Goal: Transaction & Acquisition: Purchase product/service

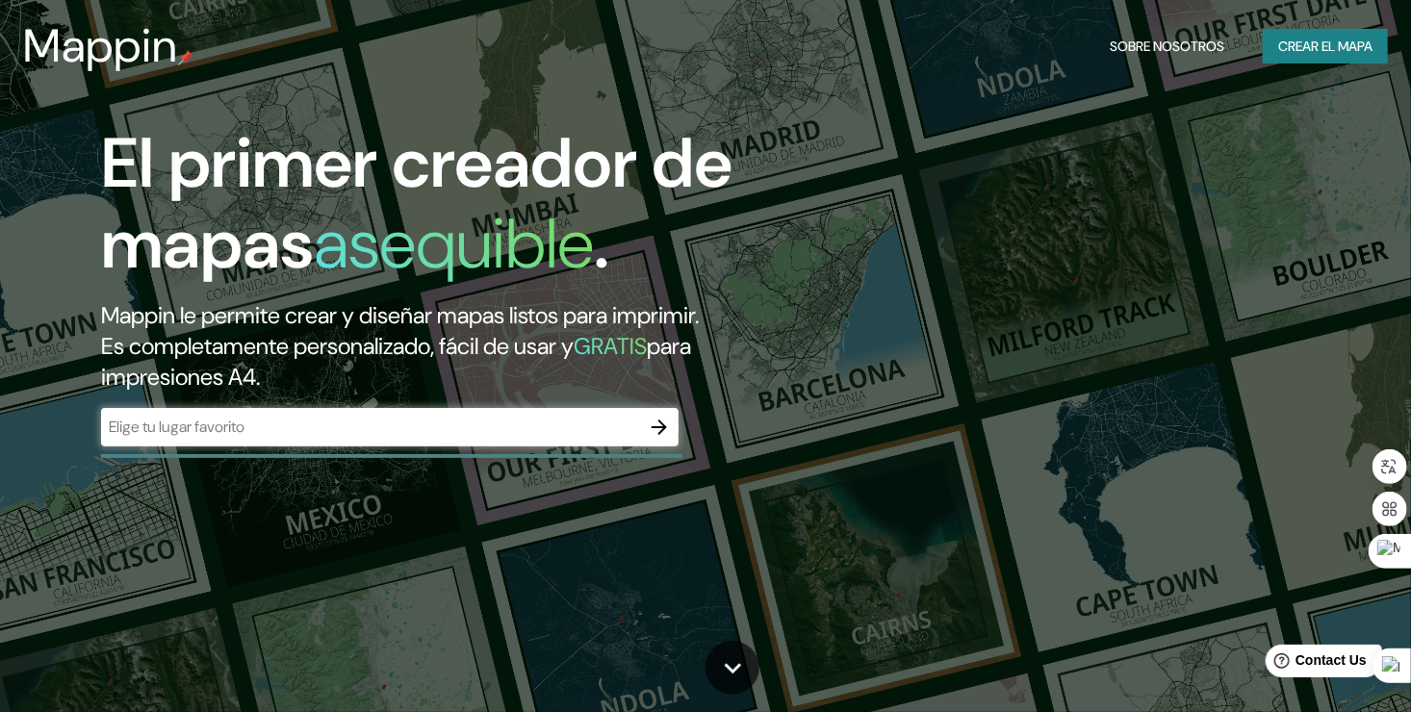
click at [441, 416] on input "text" at bounding box center [370, 427] width 539 height 22
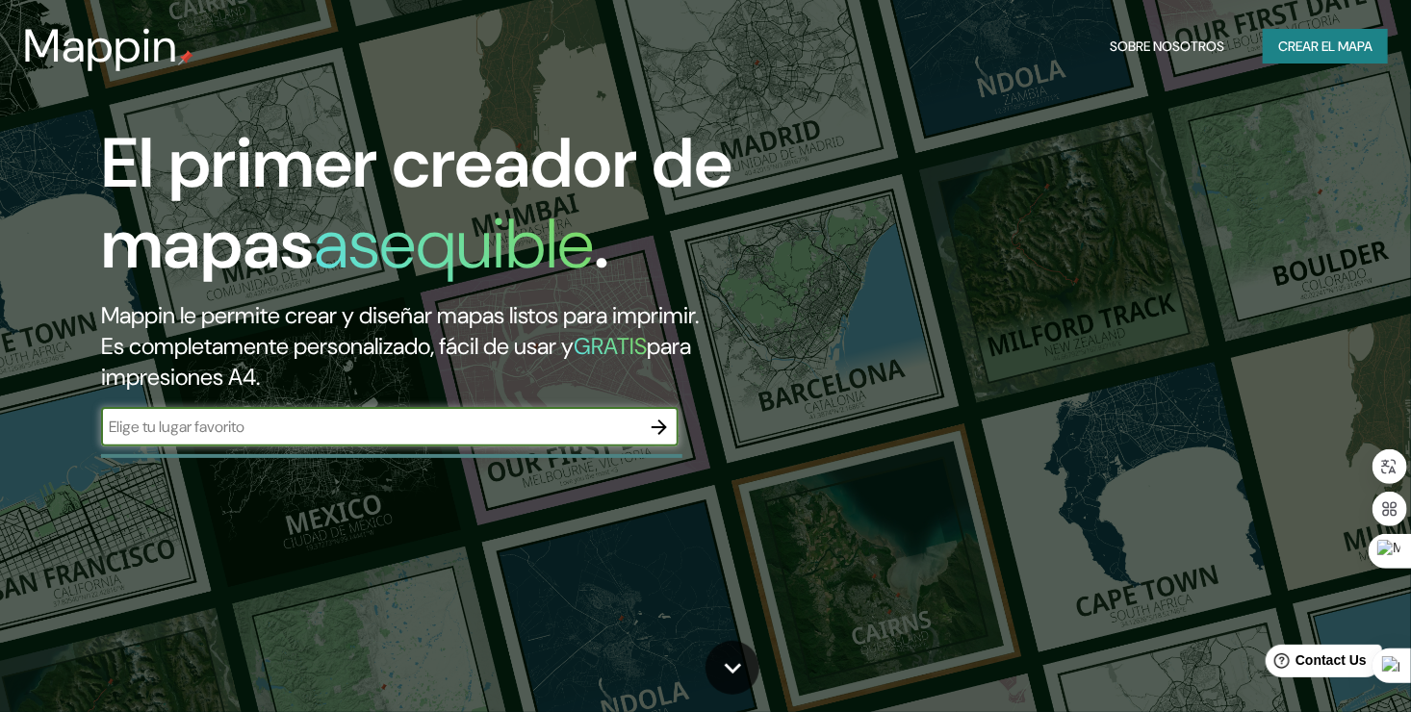
click at [481, 438] on input "text" at bounding box center [370, 427] width 539 height 22
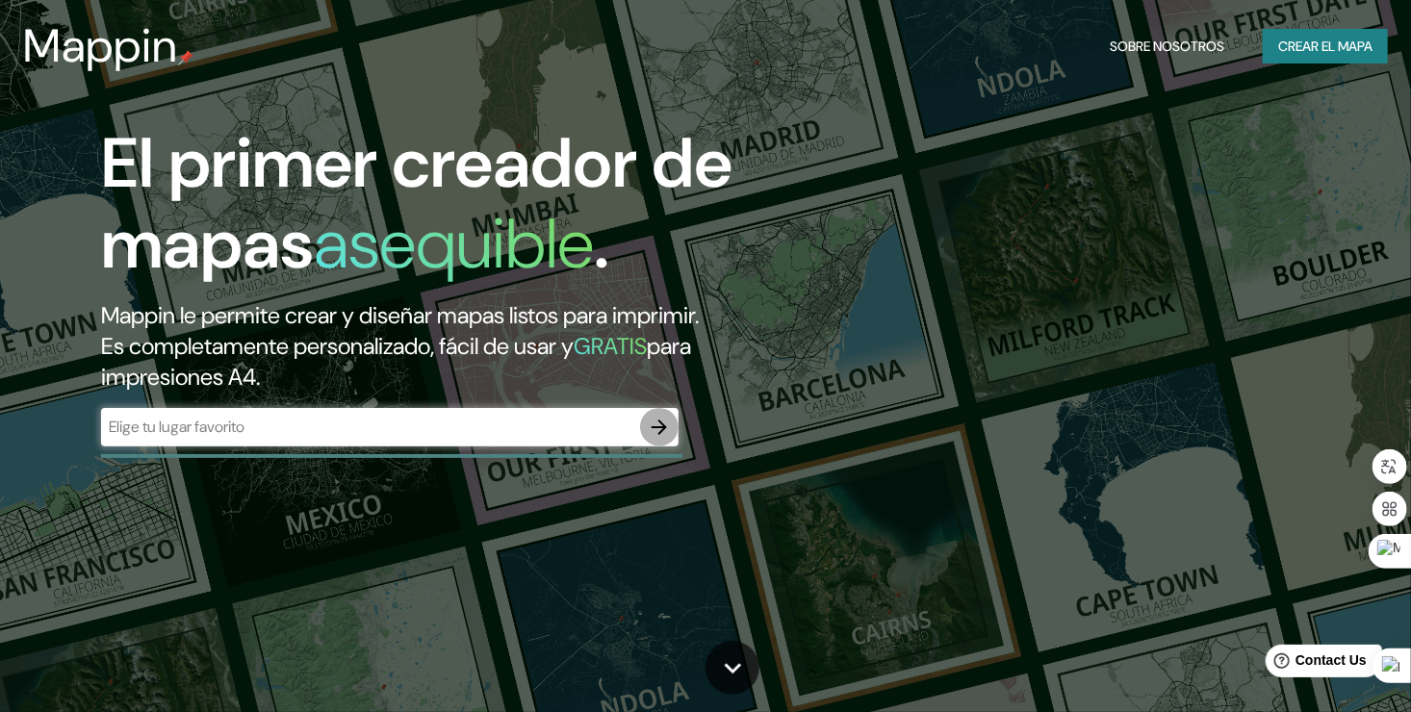
click at [660, 433] on icon "button" at bounding box center [659, 427] width 15 height 15
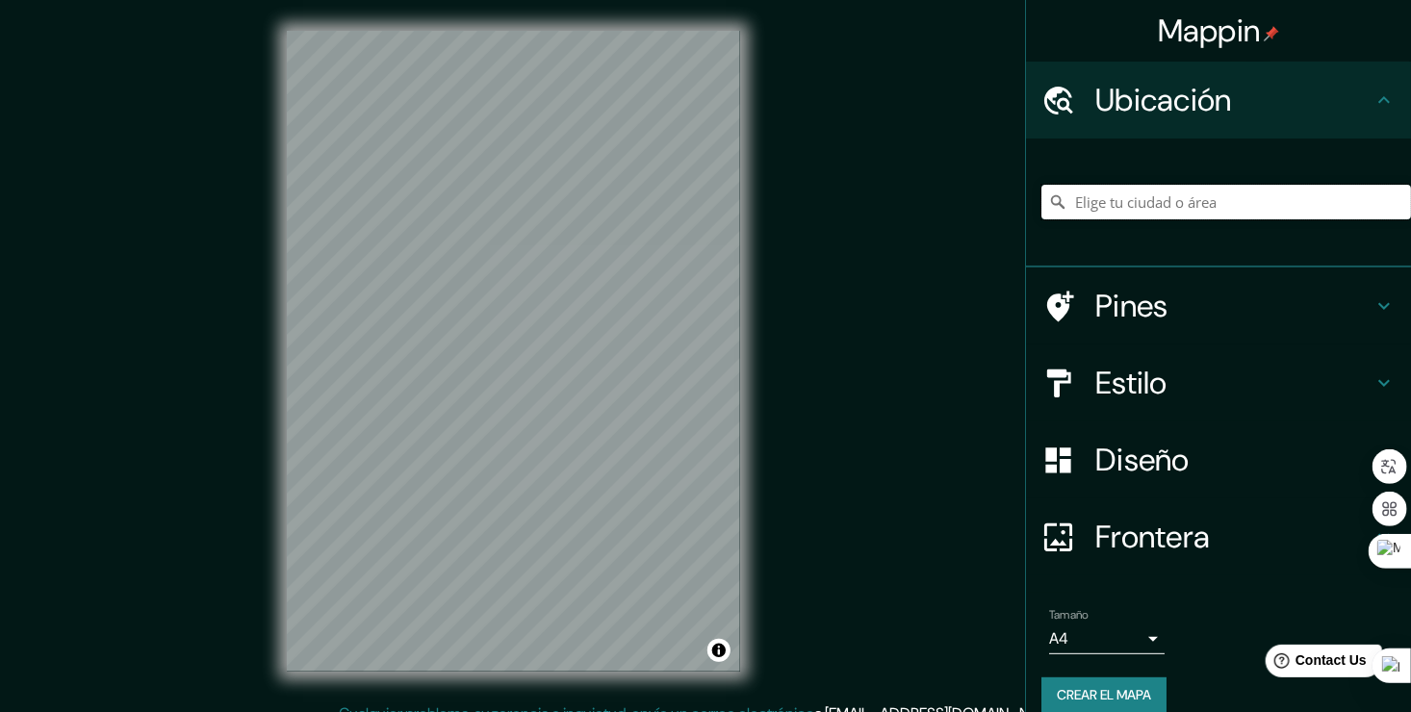
click at [1097, 210] on input "Elige tu ciudad o área" at bounding box center [1227, 202] width 370 height 35
click at [1253, 200] on input "Toluca, [GEOGRAPHIC_DATA], [GEOGRAPHIC_DATA]" at bounding box center [1227, 202] width 370 height 35
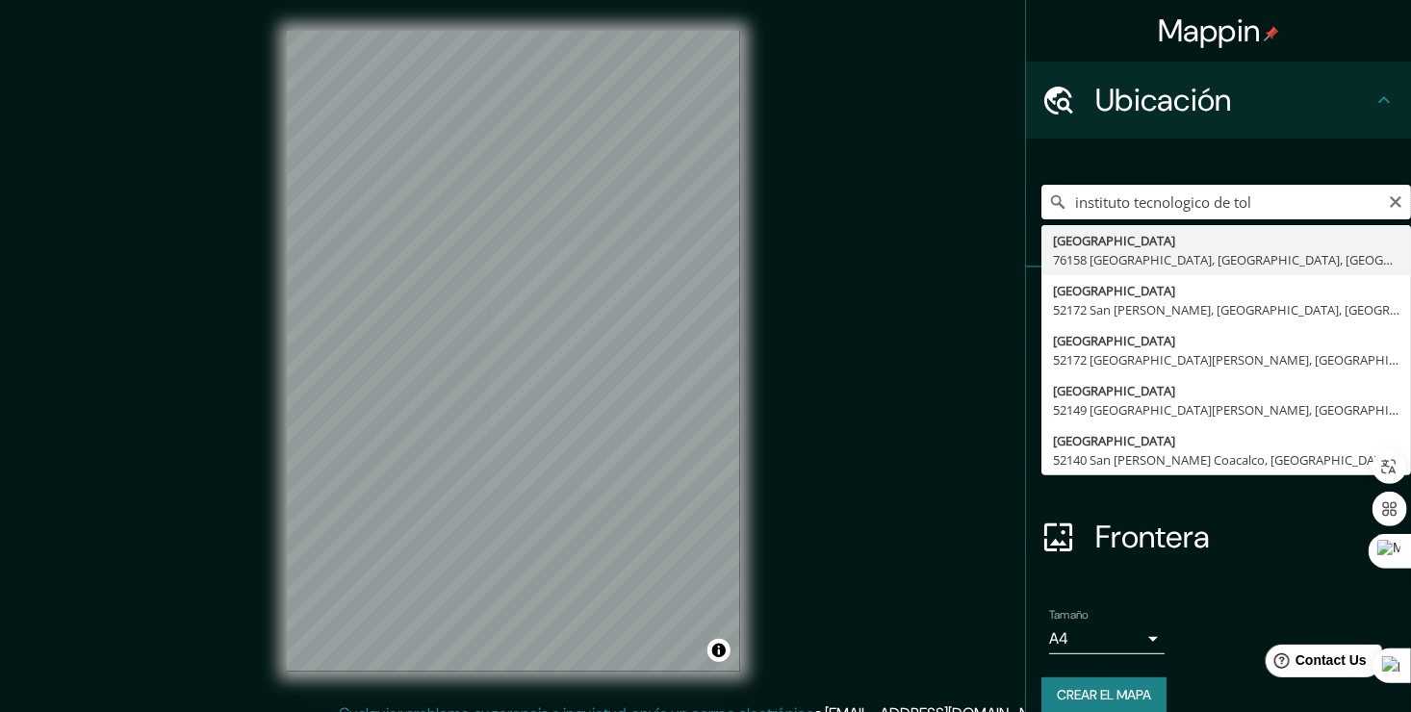
click at [1224, 213] on input "instituto tecnologico de tol" at bounding box center [1227, 202] width 370 height 35
paste input "TecNM - [GEOGRAPHIC_DATA], Av Tecnológico [STREET_ADDRESS], Méx."
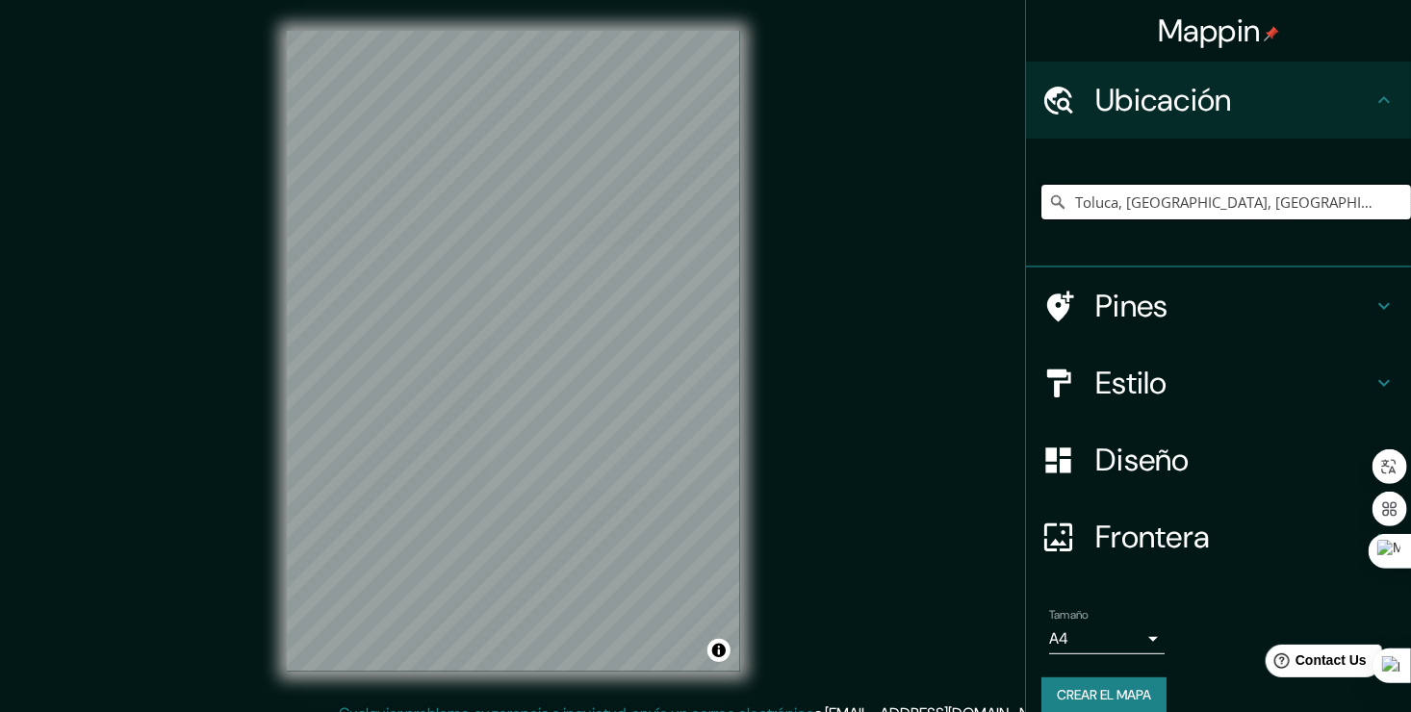
click at [1195, 214] on input "Toluca, [GEOGRAPHIC_DATA], [GEOGRAPHIC_DATA]" at bounding box center [1227, 202] width 370 height 35
type input "i"
type input "T"
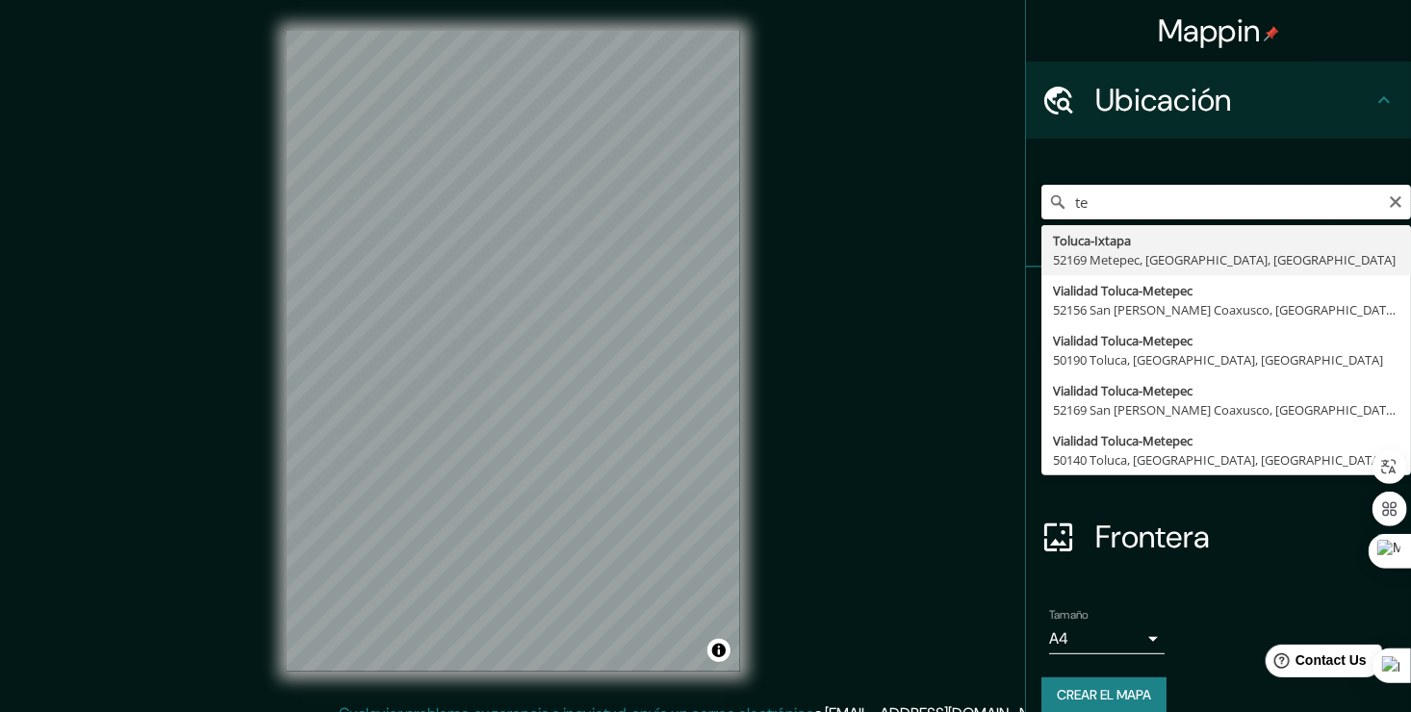
type input "t"
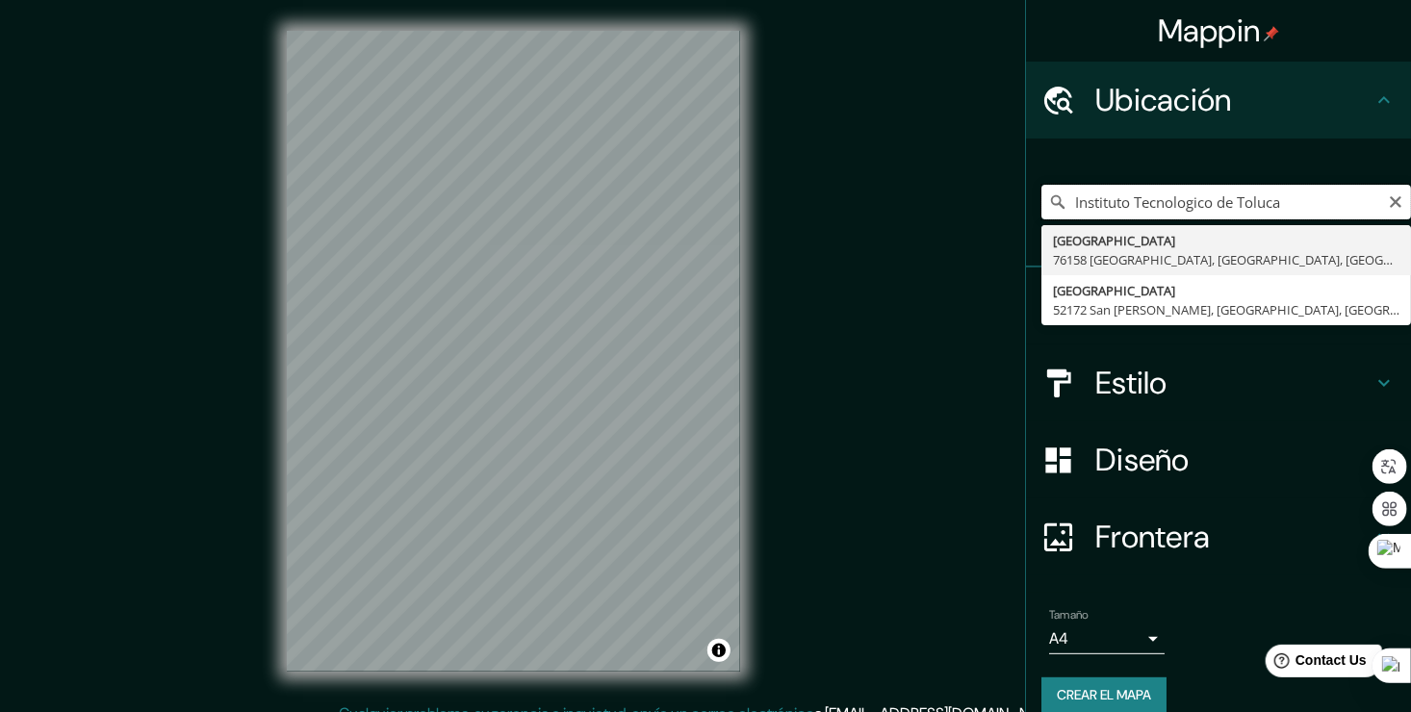
click at [1126, 205] on input "Instituto Tecnologico de Toluca" at bounding box center [1227, 202] width 370 height 35
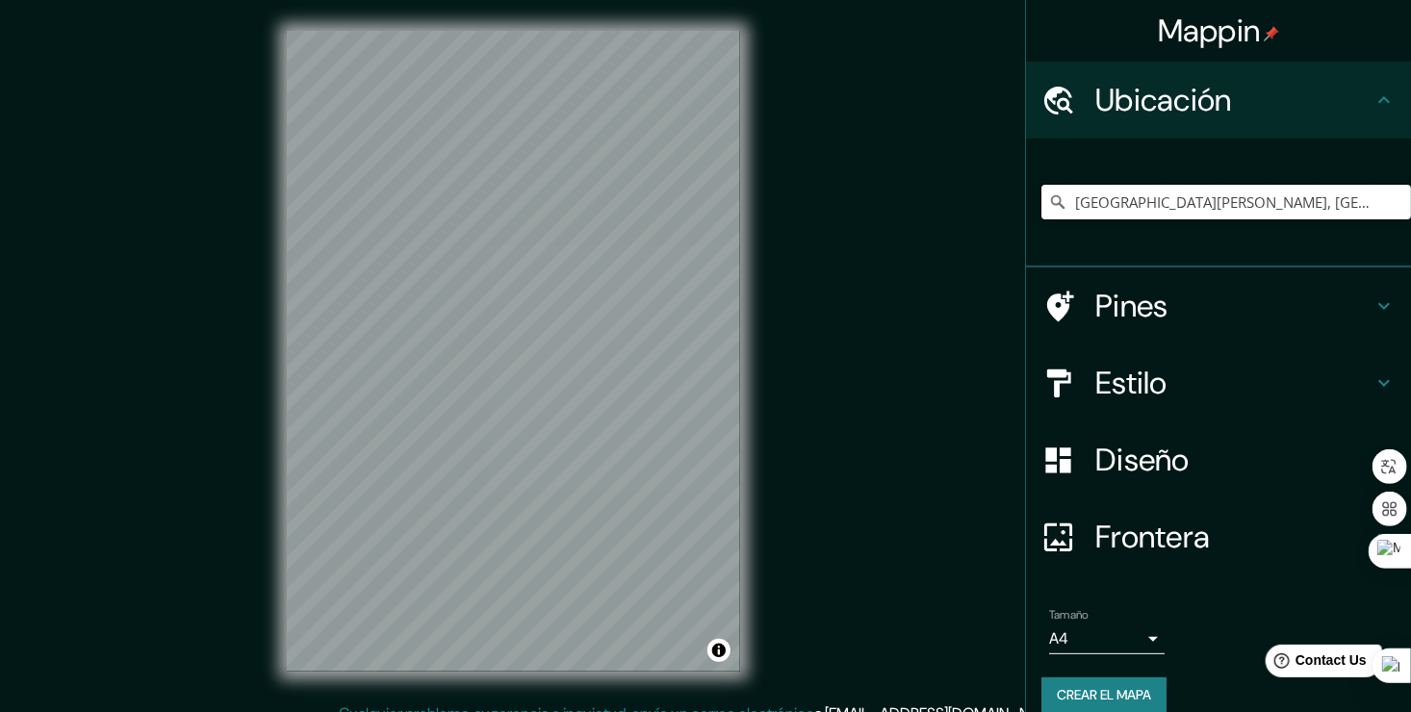
type input "[GEOGRAPHIC_DATA][PERSON_NAME], [GEOGRAPHIC_DATA], [GEOGRAPHIC_DATA]"
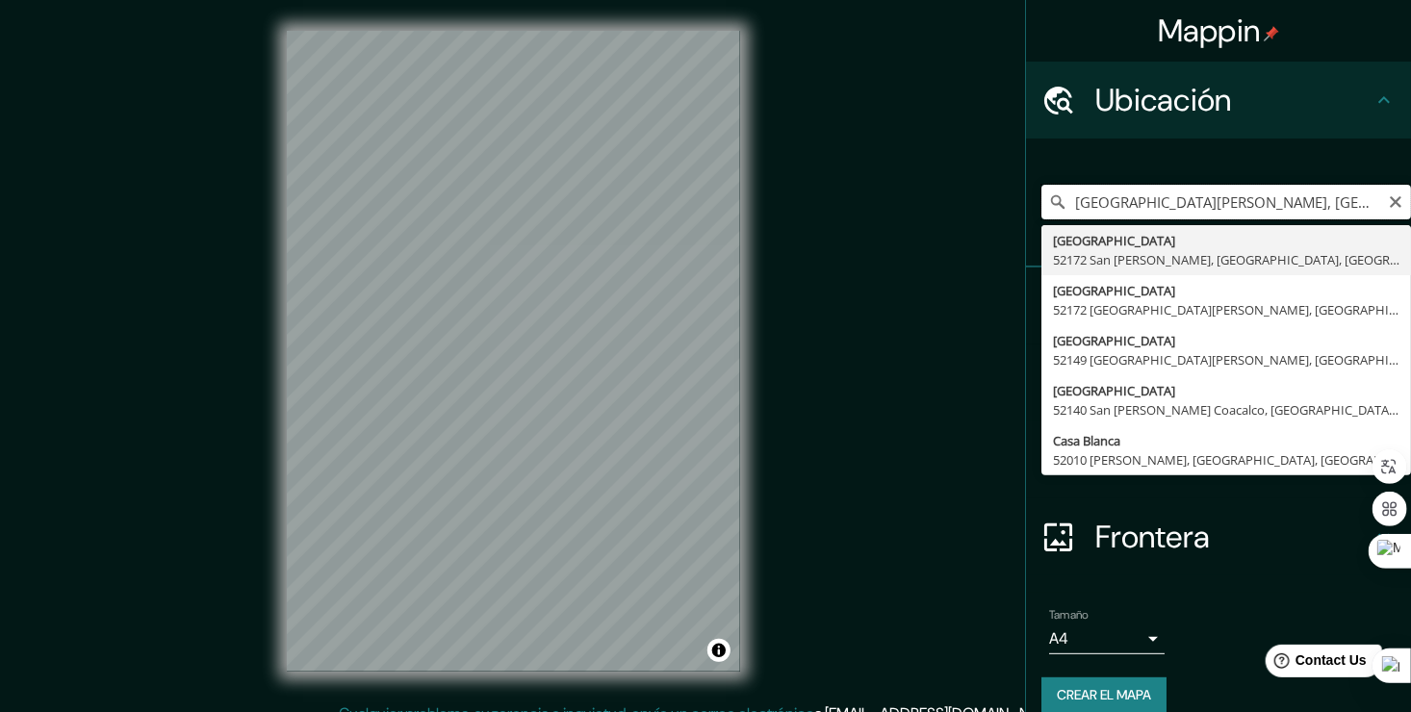
click at [1276, 204] on input "[GEOGRAPHIC_DATA][PERSON_NAME], [GEOGRAPHIC_DATA], [GEOGRAPHIC_DATA]" at bounding box center [1227, 202] width 370 height 35
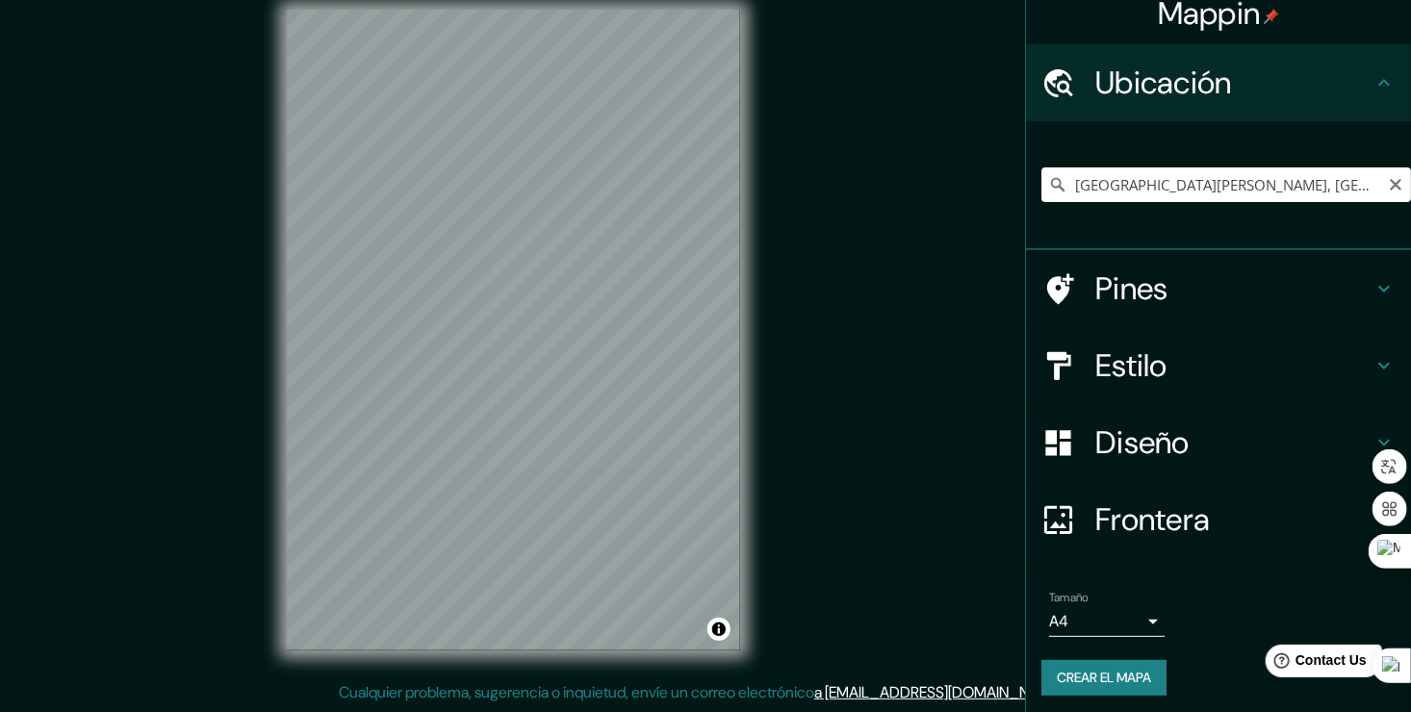
scroll to position [23, 0]
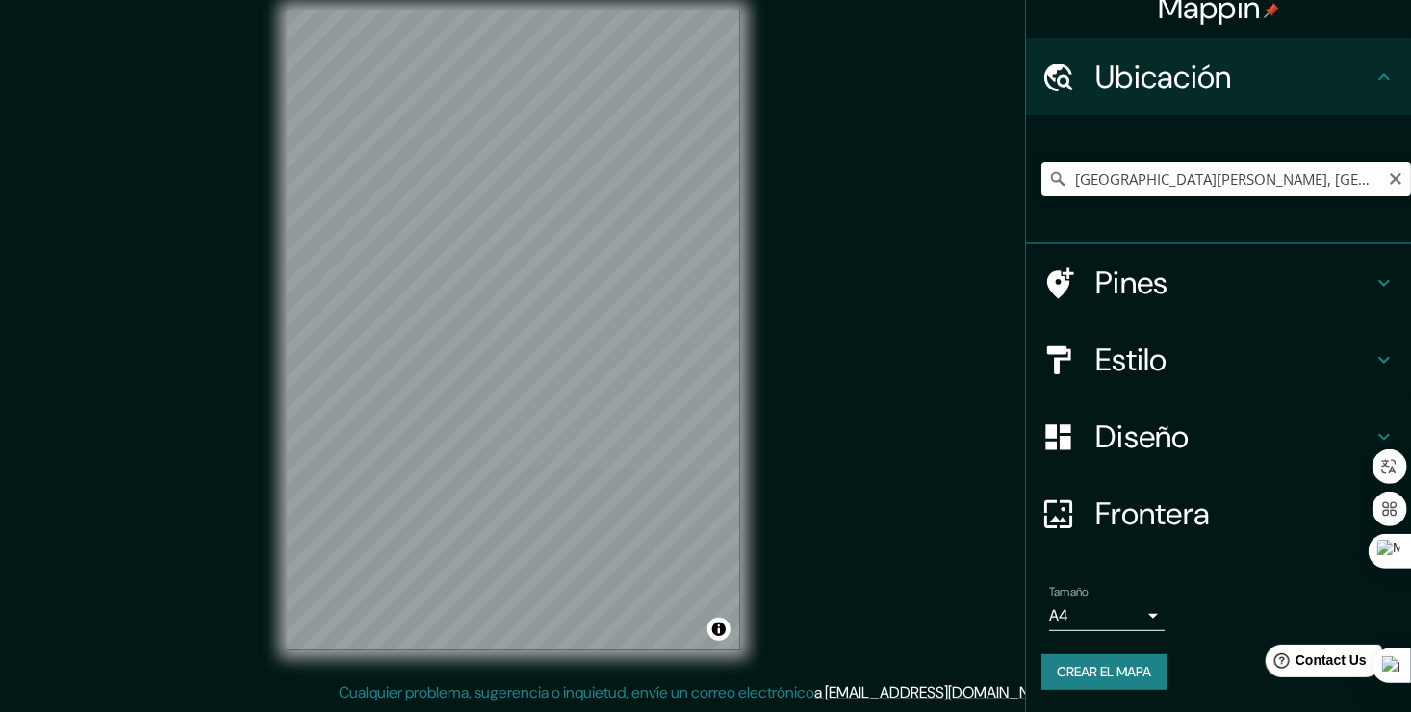
click at [1162, 273] on h4 "Pines" at bounding box center [1234, 283] width 277 height 39
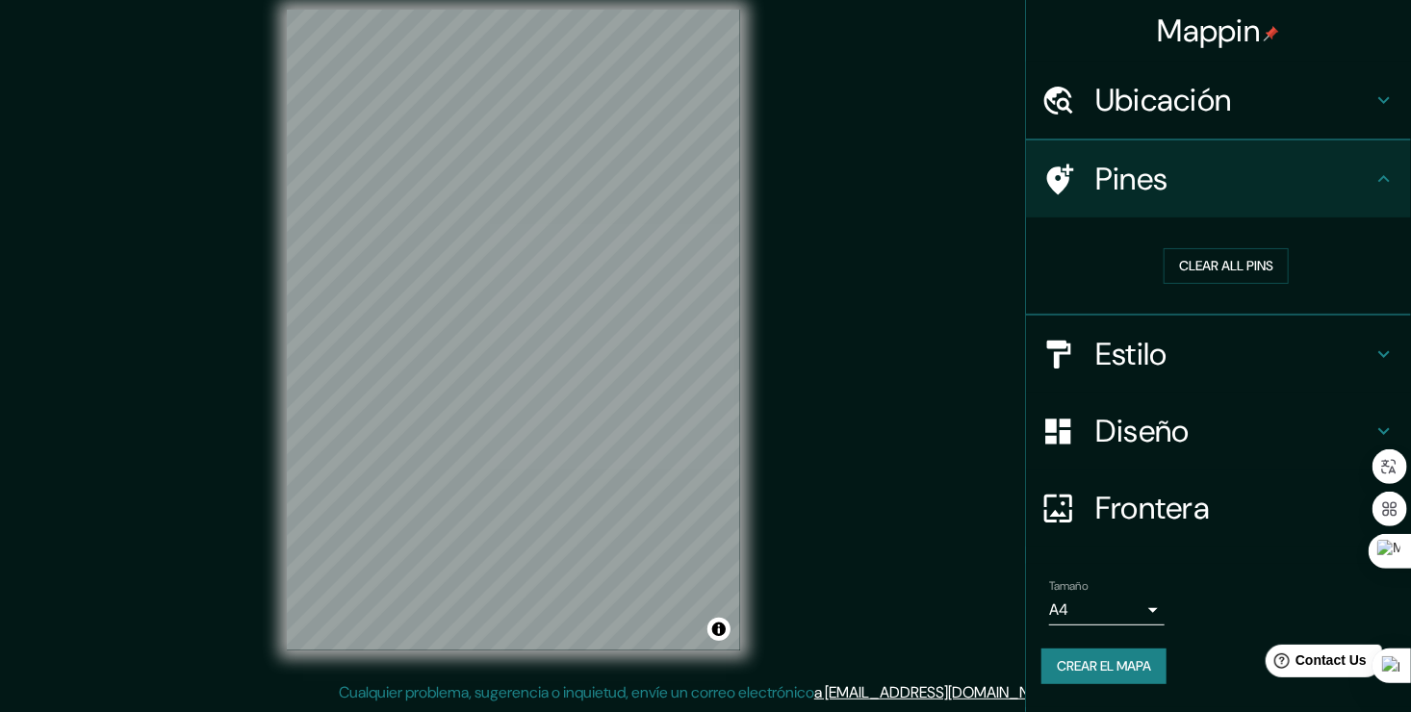
scroll to position [0, 0]
click at [1256, 196] on h4 "Pines" at bounding box center [1234, 179] width 277 height 39
click at [1391, 173] on icon at bounding box center [1384, 179] width 23 height 23
click at [1349, 106] on h4 "Ubicación" at bounding box center [1234, 100] width 277 height 39
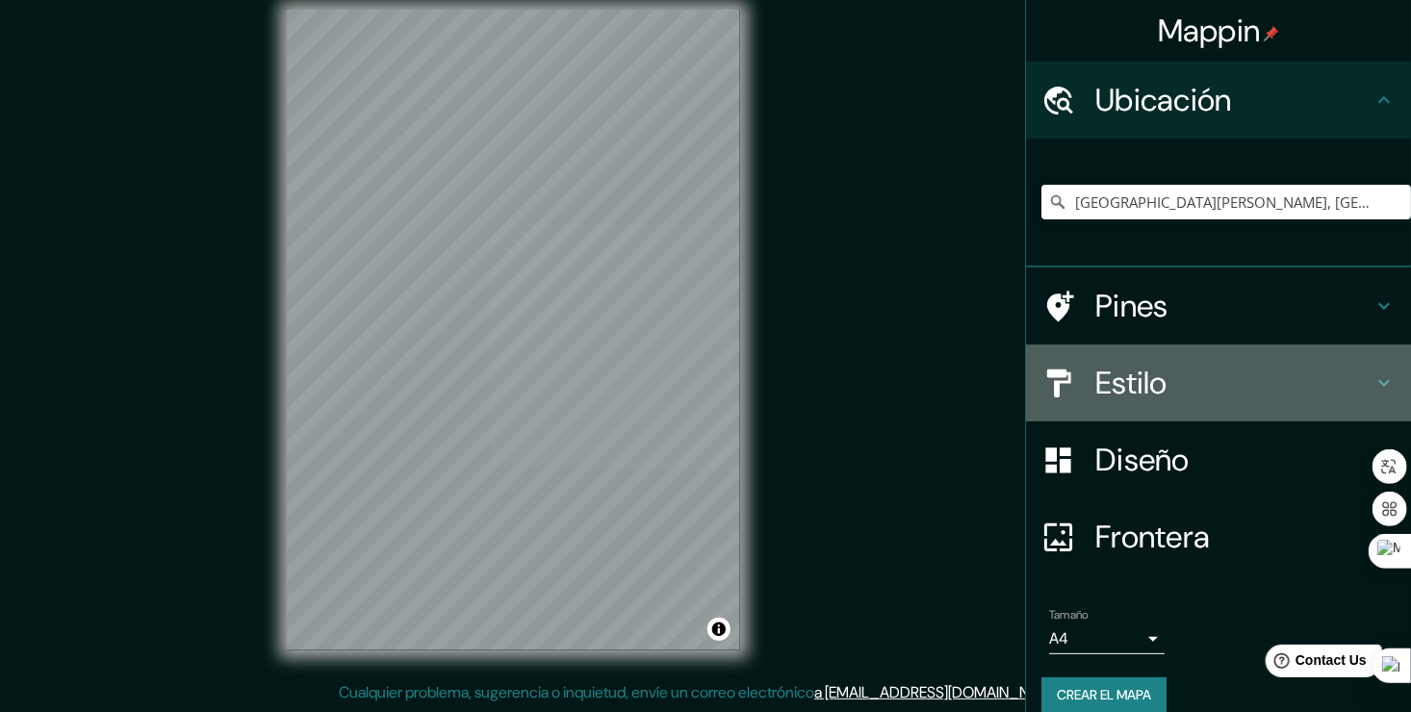
click at [1268, 381] on h4 "Estilo" at bounding box center [1234, 383] width 277 height 39
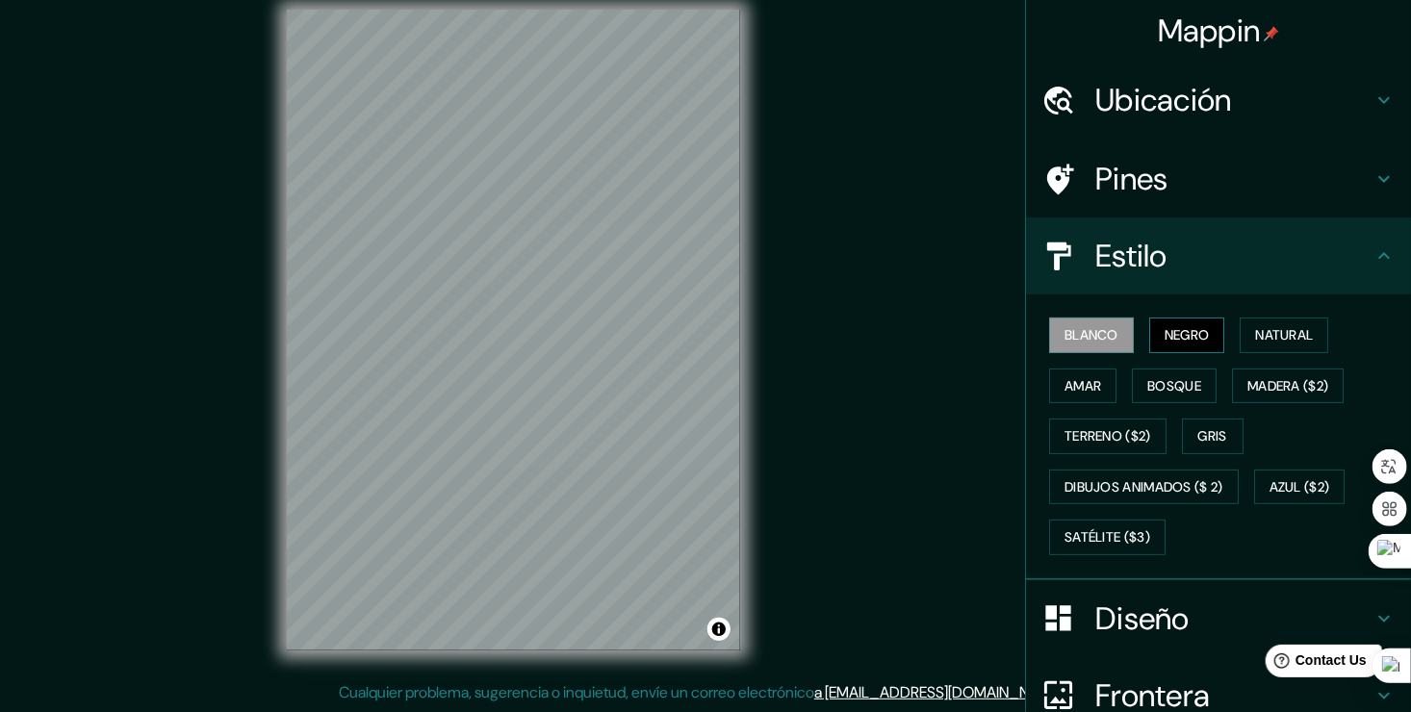
click at [1179, 336] on font "Negro" at bounding box center [1187, 335] width 45 height 24
click at [1068, 385] on font "Amar" at bounding box center [1083, 387] width 37 height 24
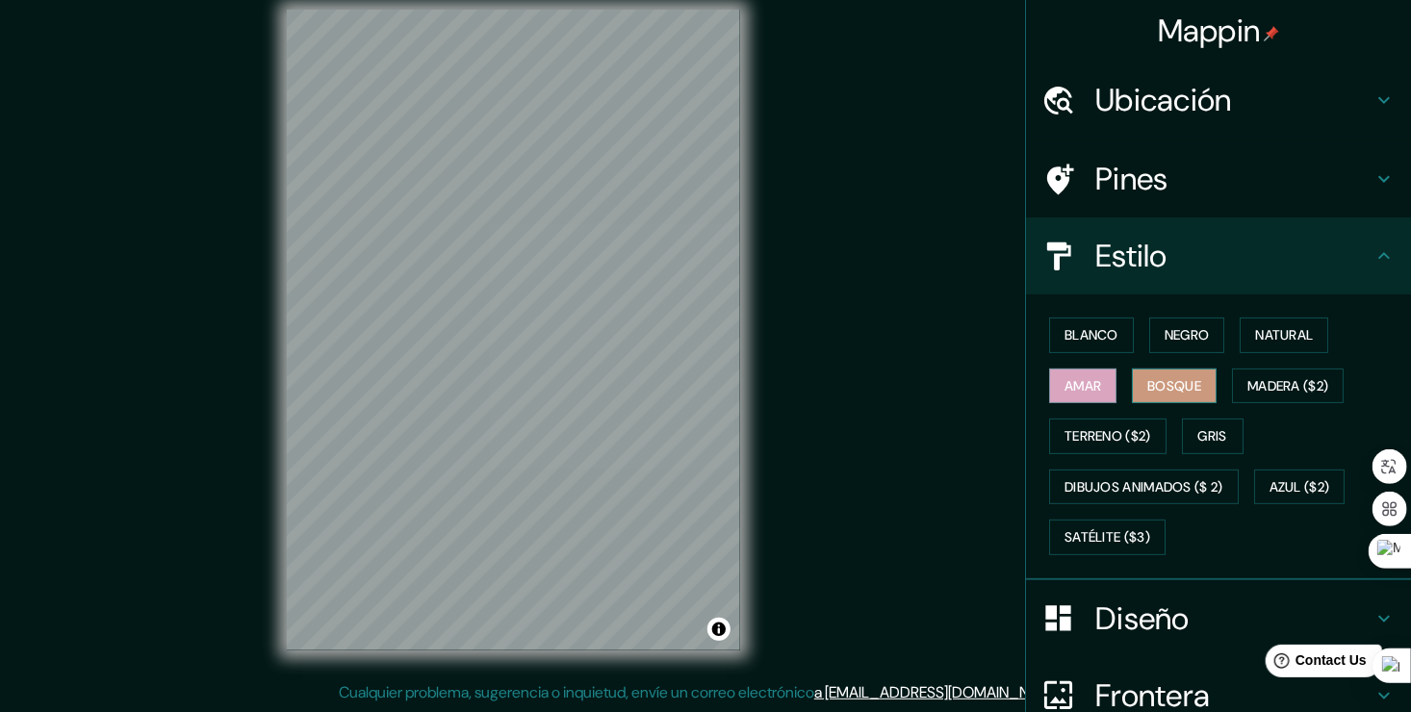
click at [1203, 377] on button "Bosque" at bounding box center [1174, 387] width 85 height 36
click at [1255, 342] on font "Natural" at bounding box center [1284, 335] width 58 height 24
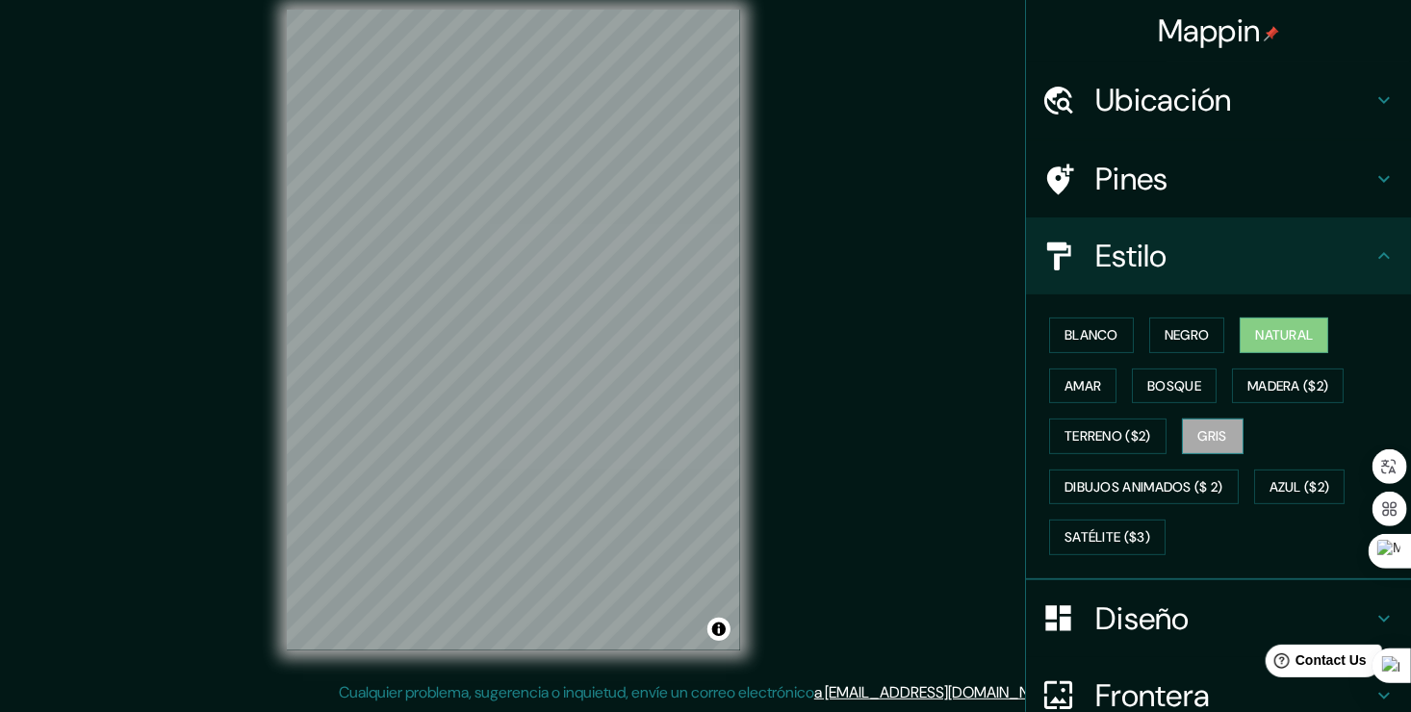
click at [1183, 435] on button "Gris" at bounding box center [1213, 437] width 62 height 36
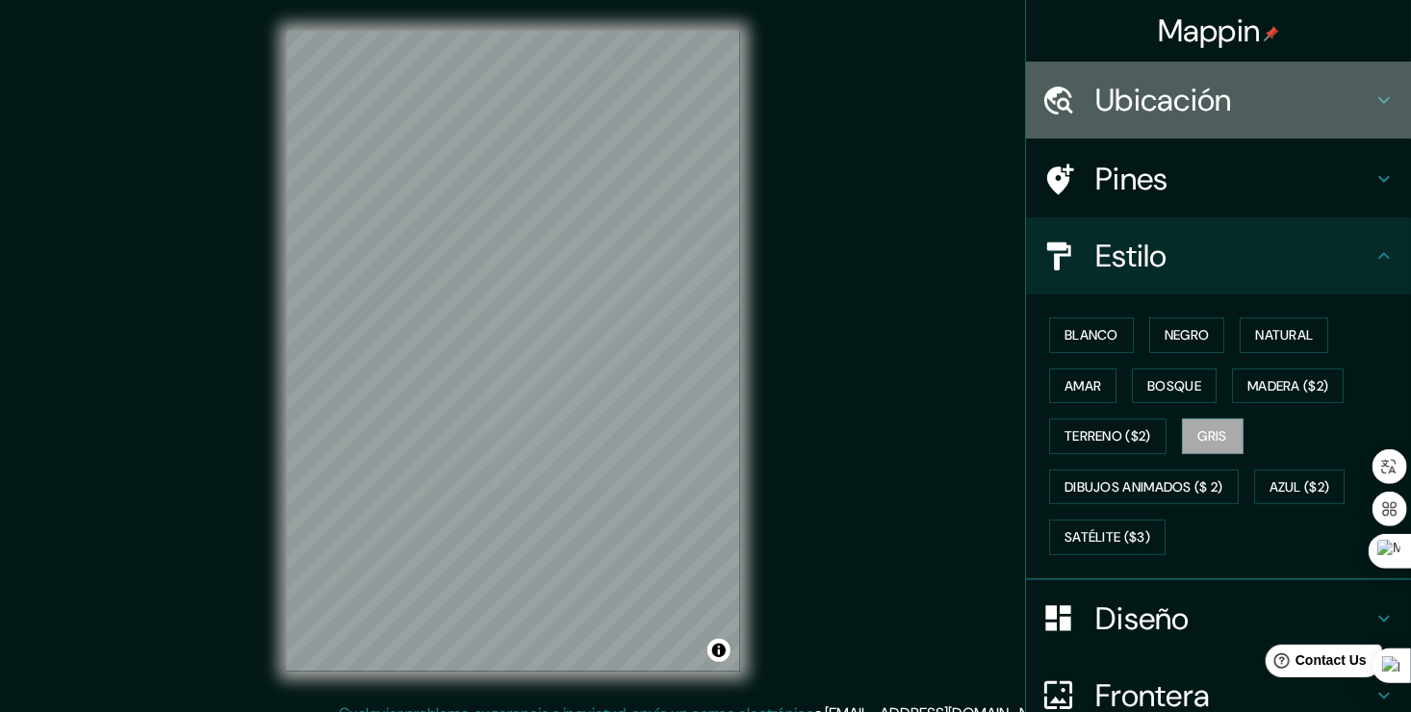
click at [1214, 112] on h4 "Ubicación" at bounding box center [1234, 100] width 277 height 39
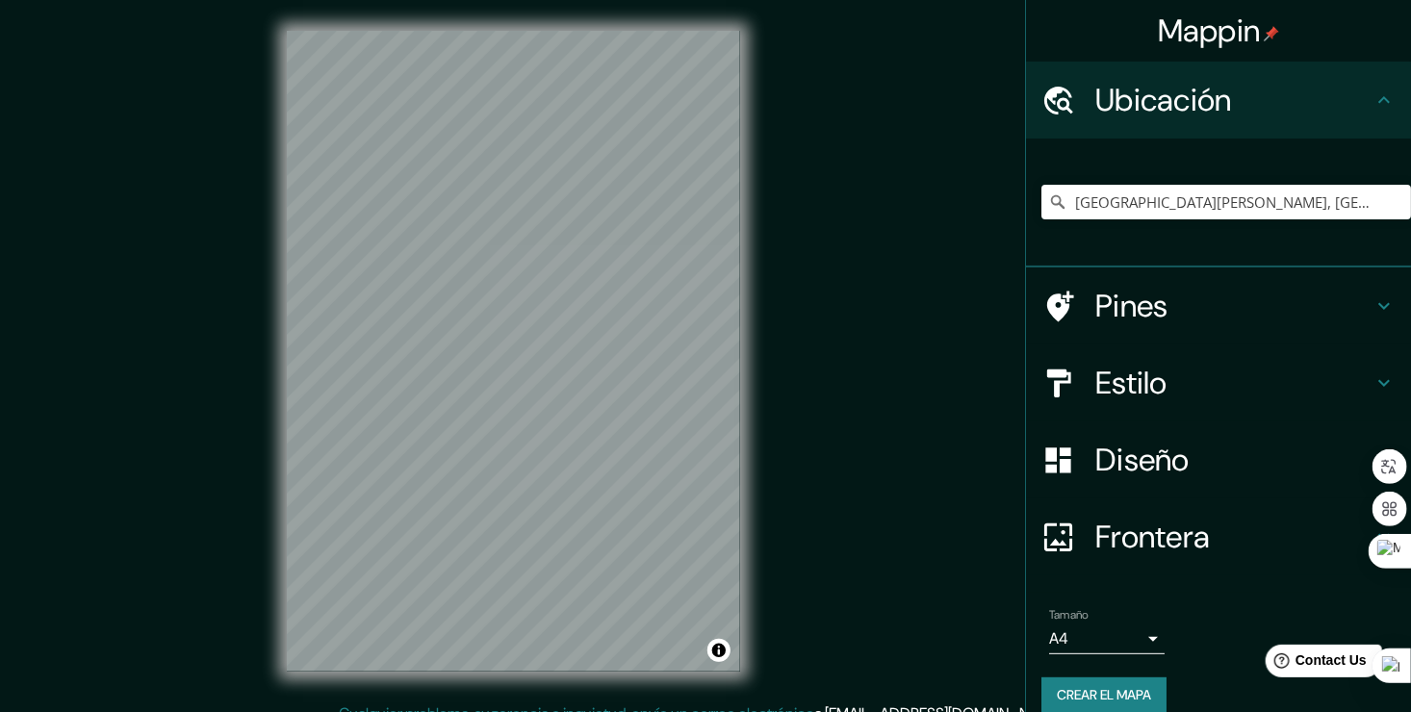
click at [1241, 220] on div "[GEOGRAPHIC_DATA][PERSON_NAME], [GEOGRAPHIC_DATA], [GEOGRAPHIC_DATA]" at bounding box center [1227, 202] width 370 height 96
click at [1244, 208] on input "[GEOGRAPHIC_DATA][PERSON_NAME], [GEOGRAPHIC_DATA], [GEOGRAPHIC_DATA]" at bounding box center [1227, 202] width 370 height 35
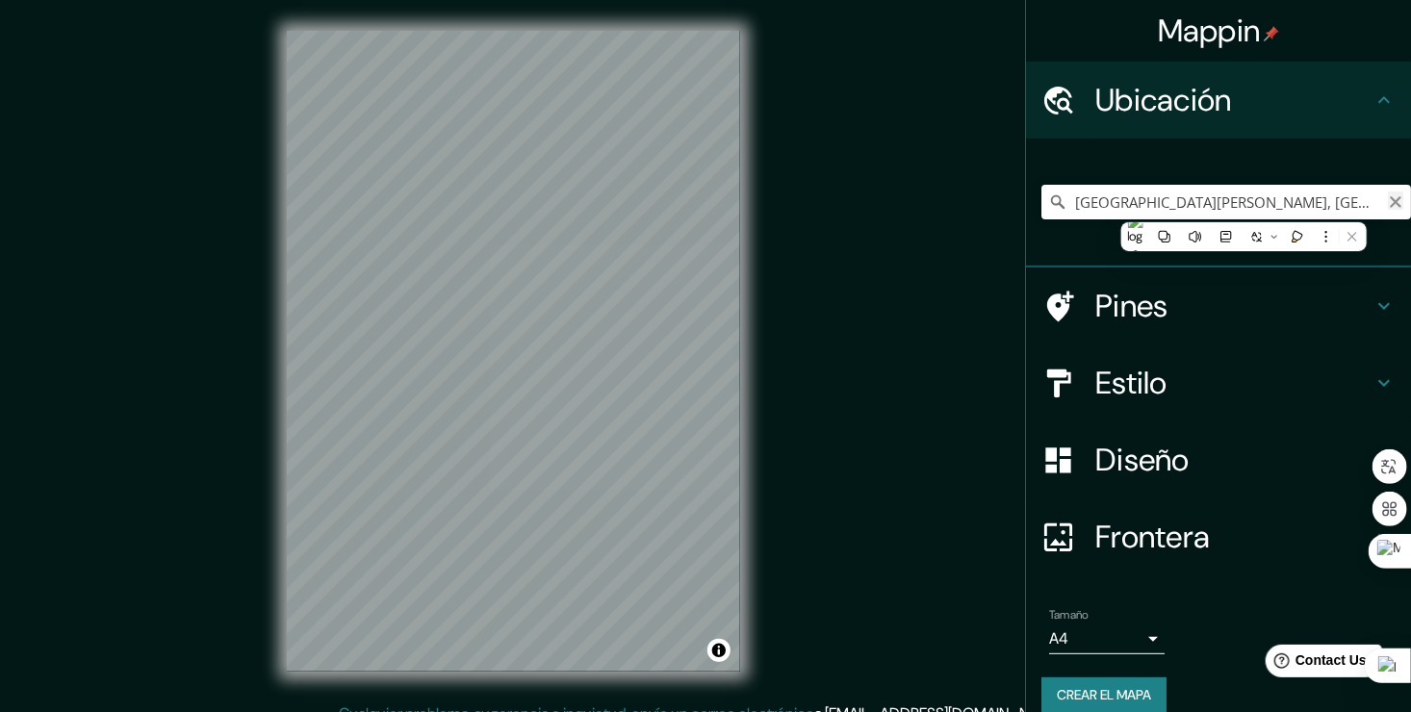
click at [1388, 201] on icon "Claro" at bounding box center [1395, 201] width 15 height 15
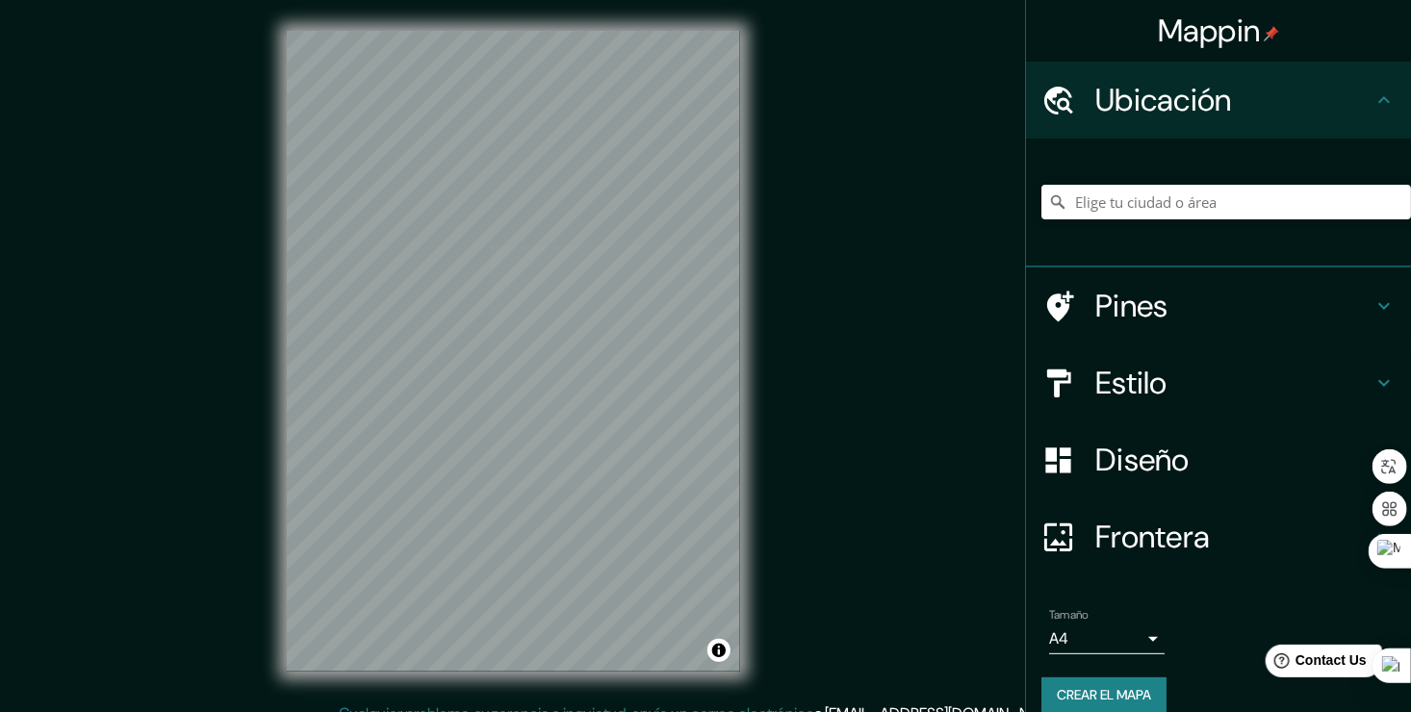
click at [1048, 202] on icon at bounding box center [1057, 202] width 19 height 19
click at [1112, 203] on input "Elige tu ciudad o área" at bounding box center [1227, 202] width 370 height 35
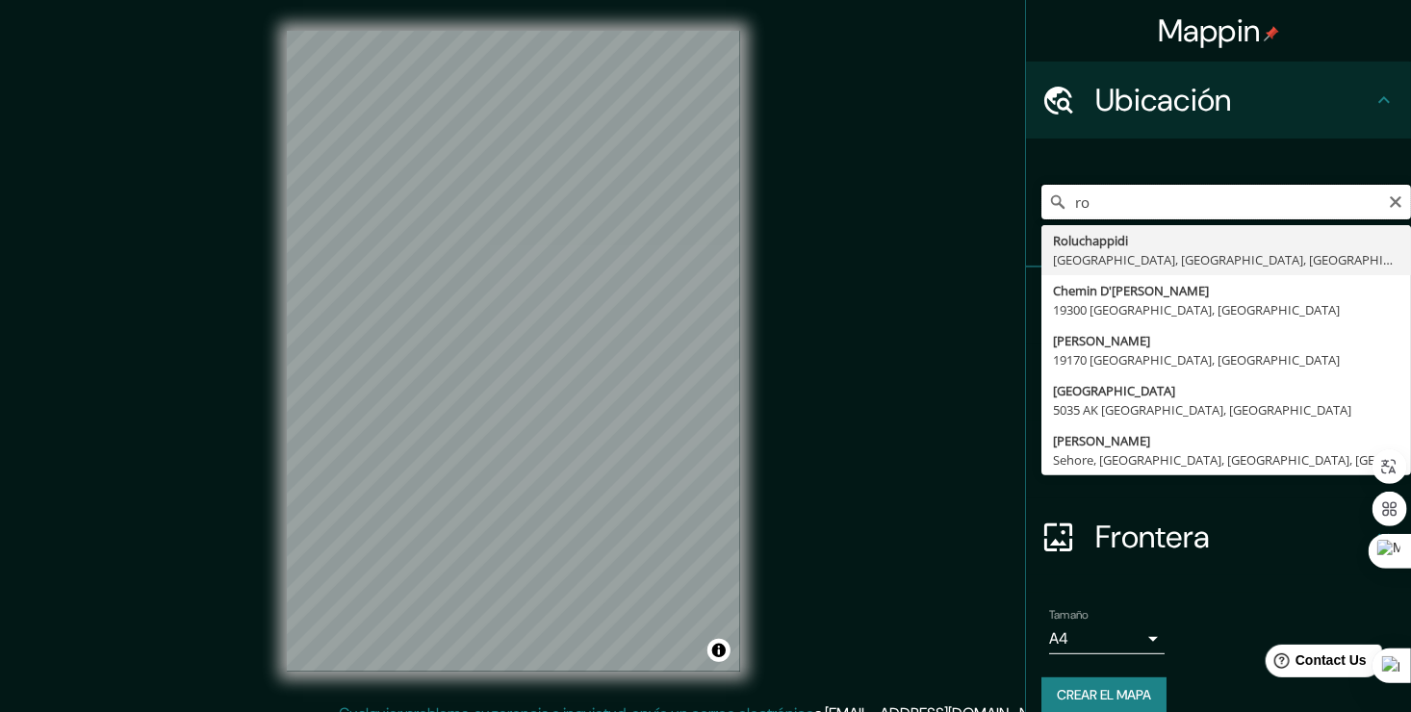
type input "r"
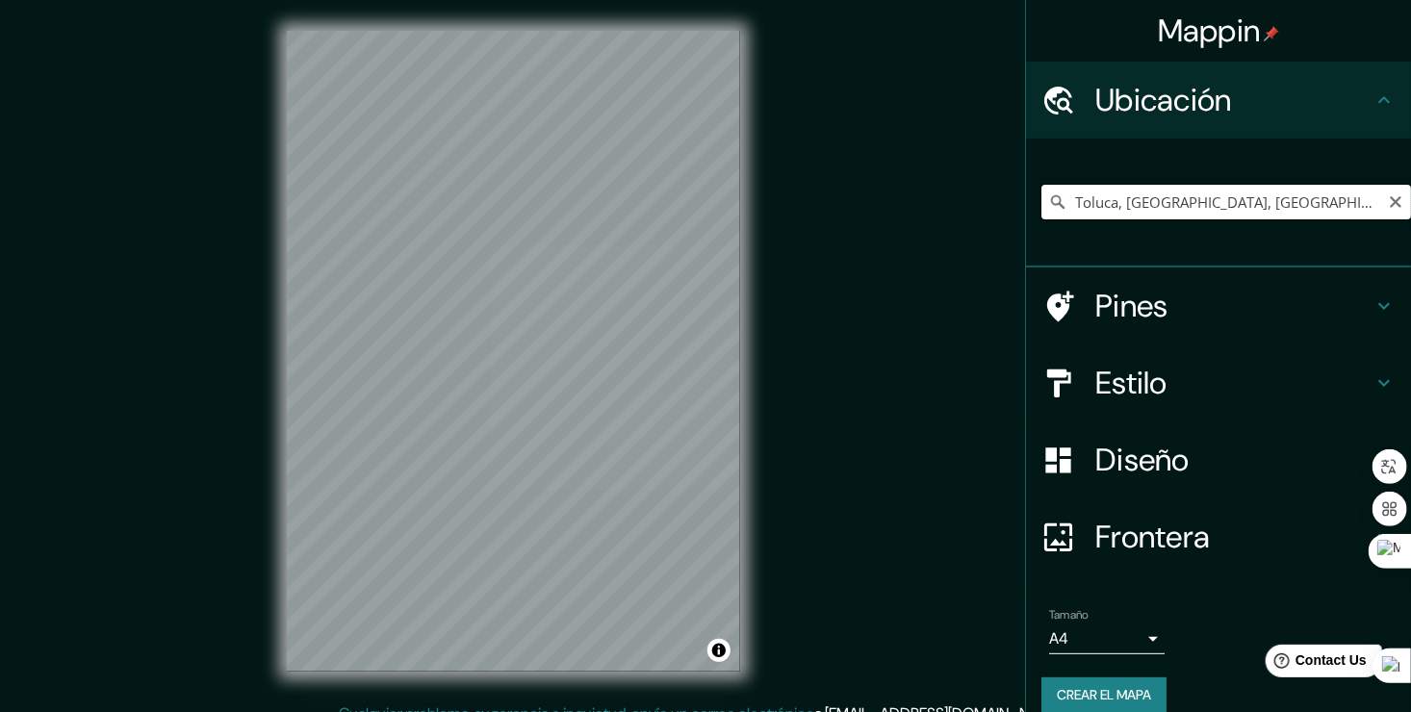
click at [1147, 194] on input "Toluca, [GEOGRAPHIC_DATA], [GEOGRAPHIC_DATA]" at bounding box center [1227, 202] width 370 height 35
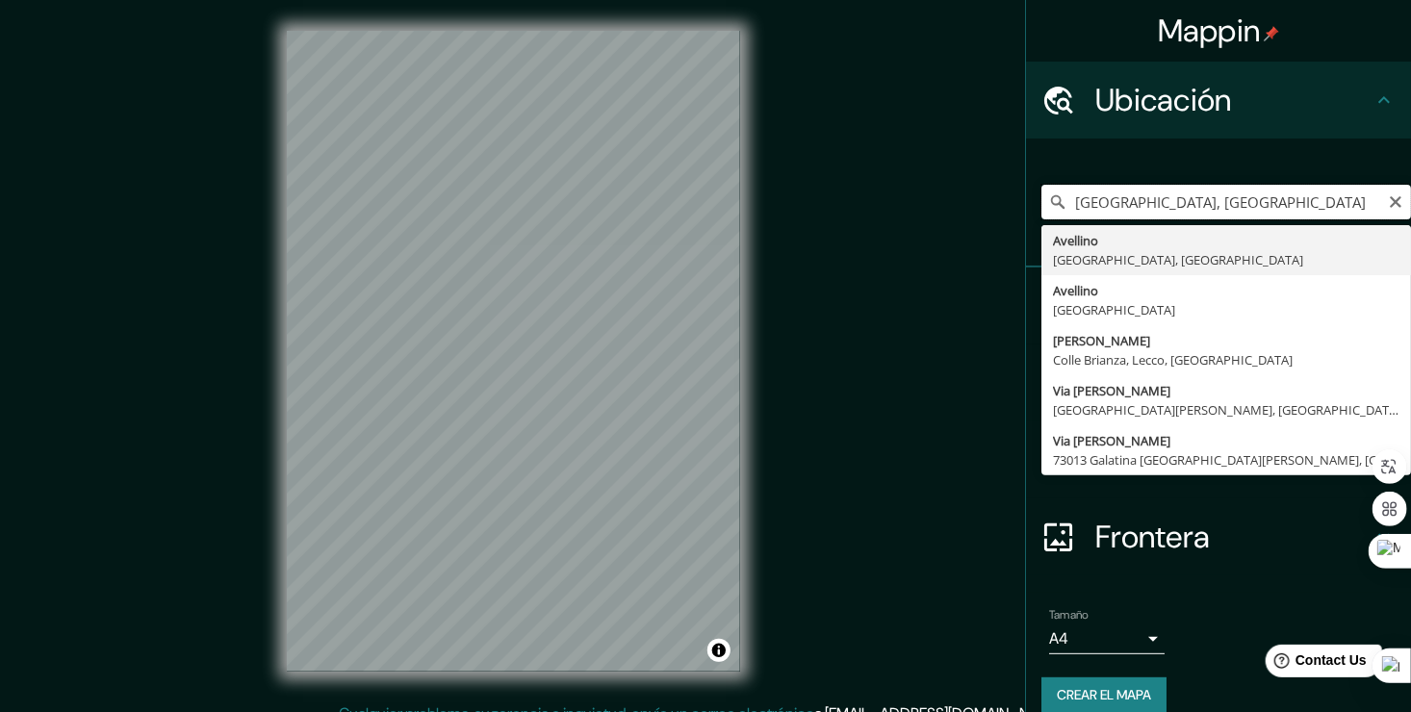
click at [1237, 197] on input "[GEOGRAPHIC_DATA], [GEOGRAPHIC_DATA]" at bounding box center [1227, 202] width 370 height 35
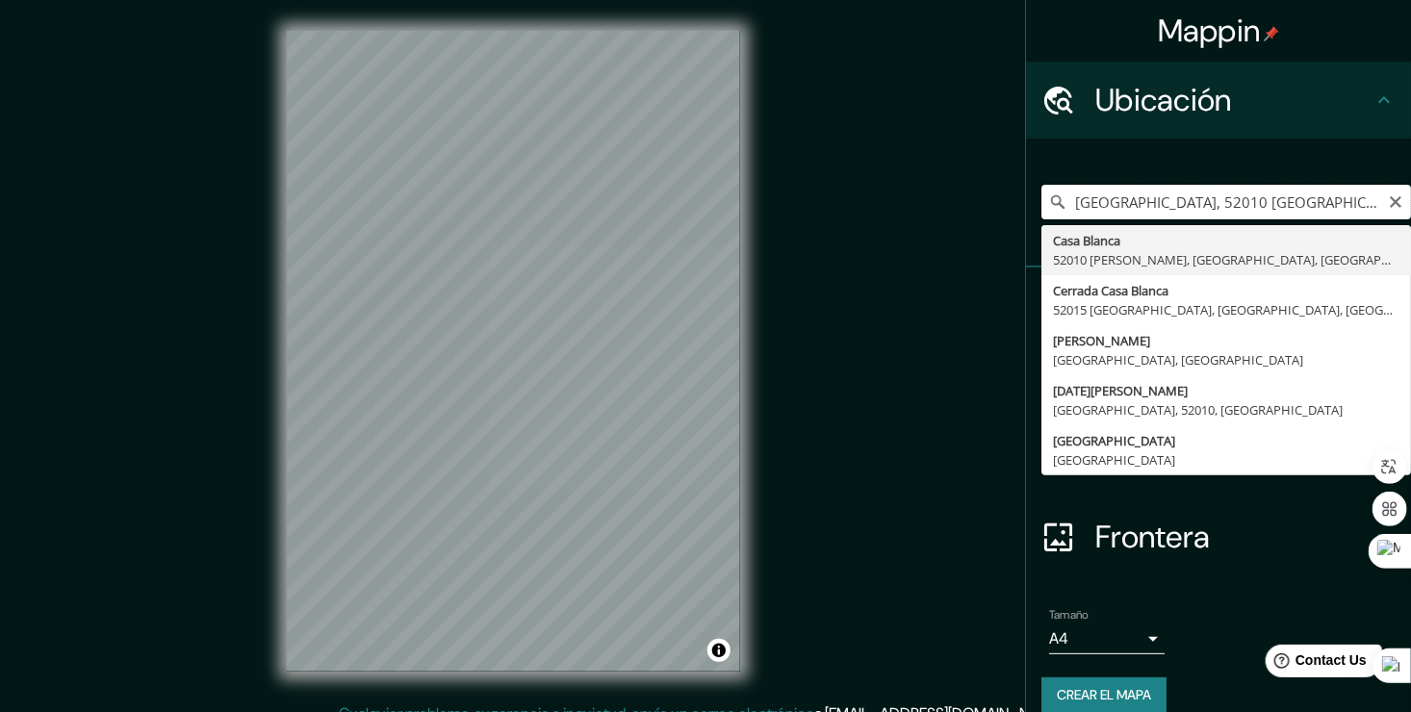
click at [1195, 201] on input "[GEOGRAPHIC_DATA], 52010 [GEOGRAPHIC_DATA], [GEOGRAPHIC_DATA], [GEOGRAPHIC_DATA]" at bounding box center [1227, 202] width 370 height 35
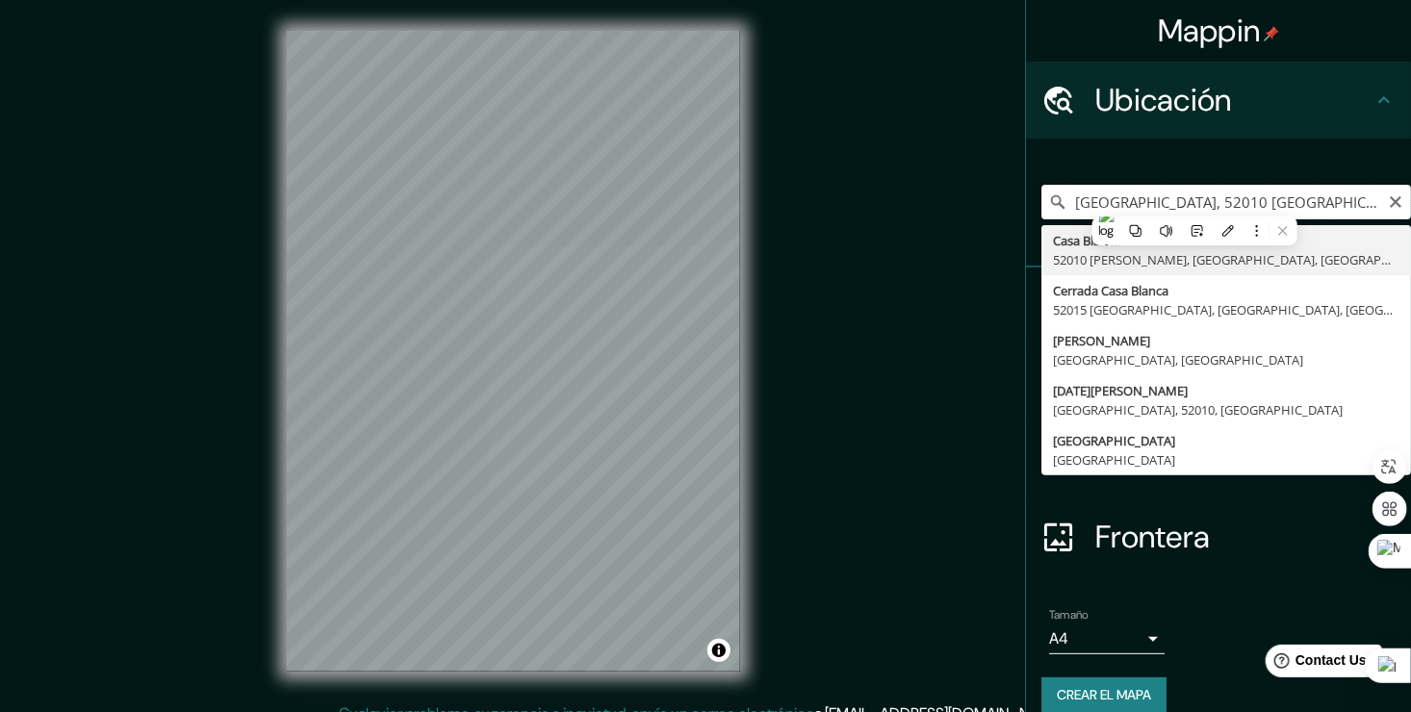
click at [1195, 201] on input "[GEOGRAPHIC_DATA], 52010 [GEOGRAPHIC_DATA], [GEOGRAPHIC_DATA], [GEOGRAPHIC_DATA]" at bounding box center [1227, 202] width 370 height 35
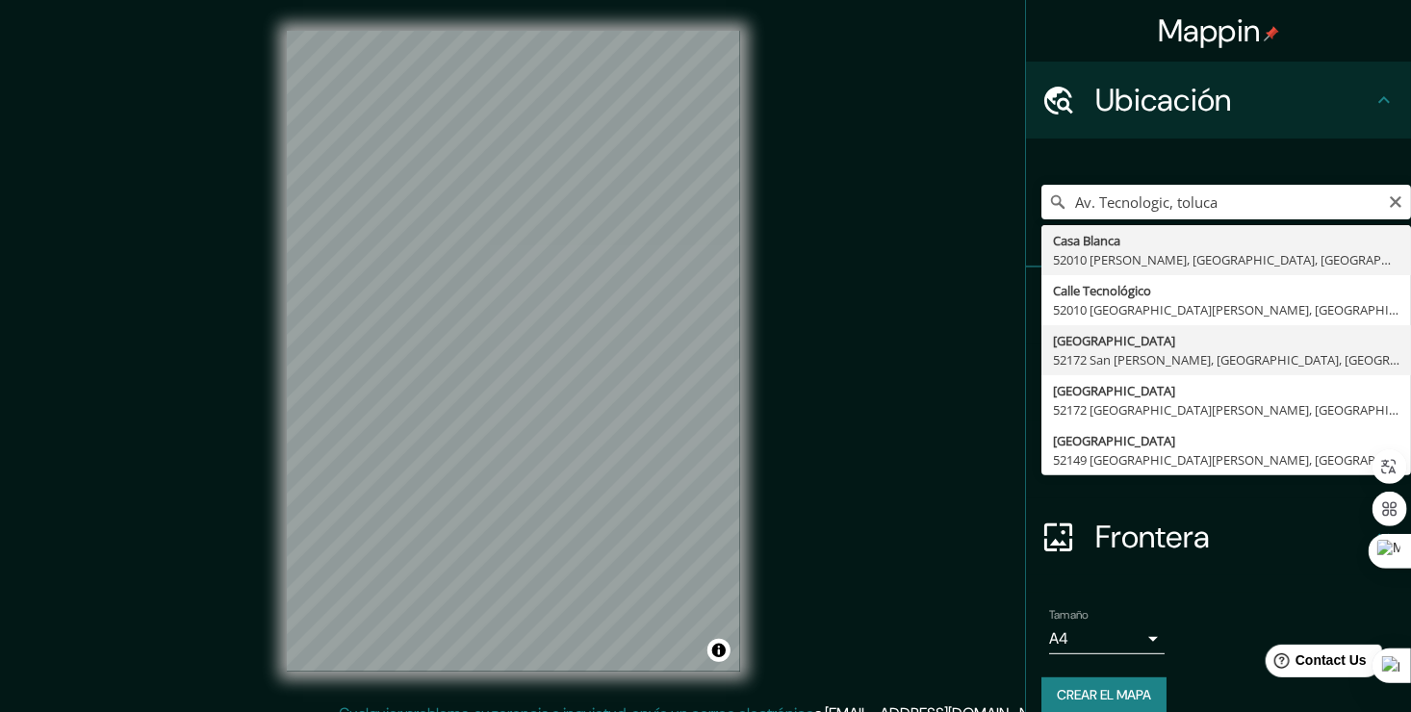
type input "[GEOGRAPHIC_DATA][PERSON_NAME], [GEOGRAPHIC_DATA], [GEOGRAPHIC_DATA]"
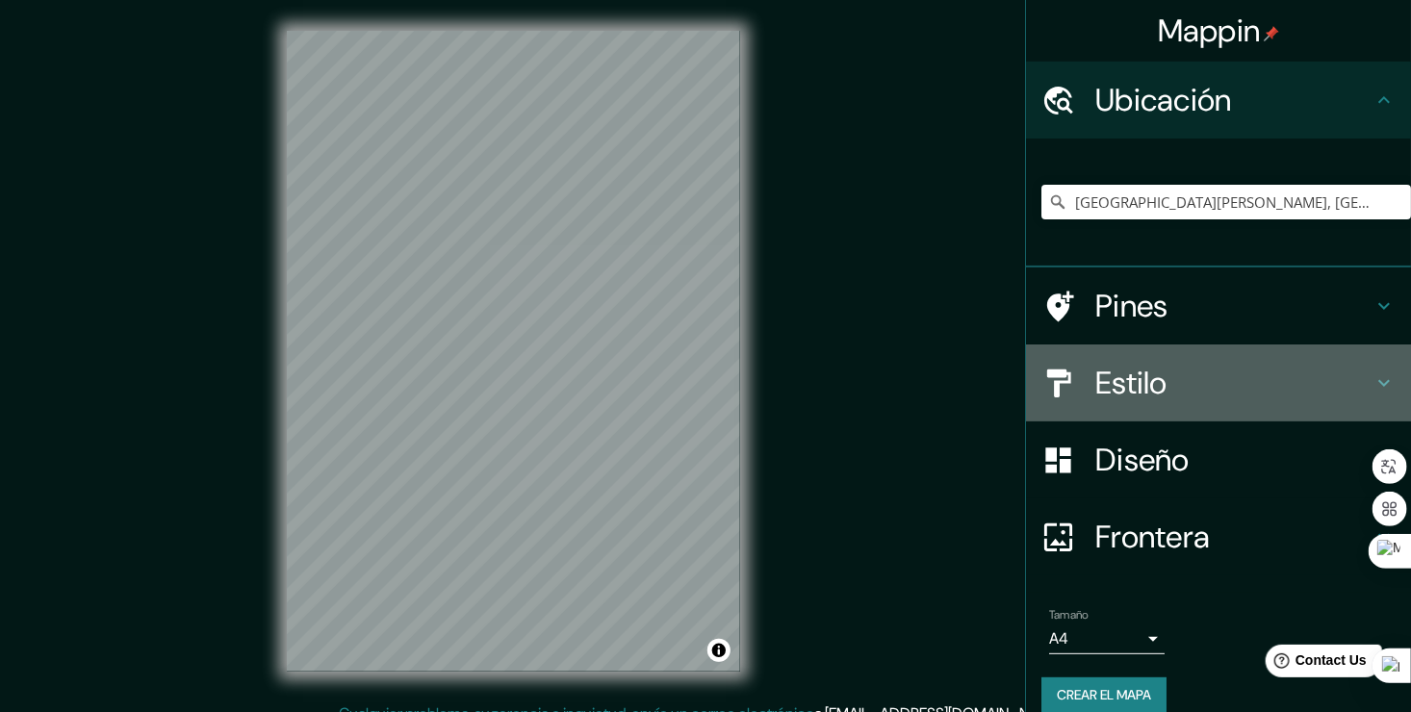
click at [1144, 384] on h4 "Estilo" at bounding box center [1234, 383] width 277 height 39
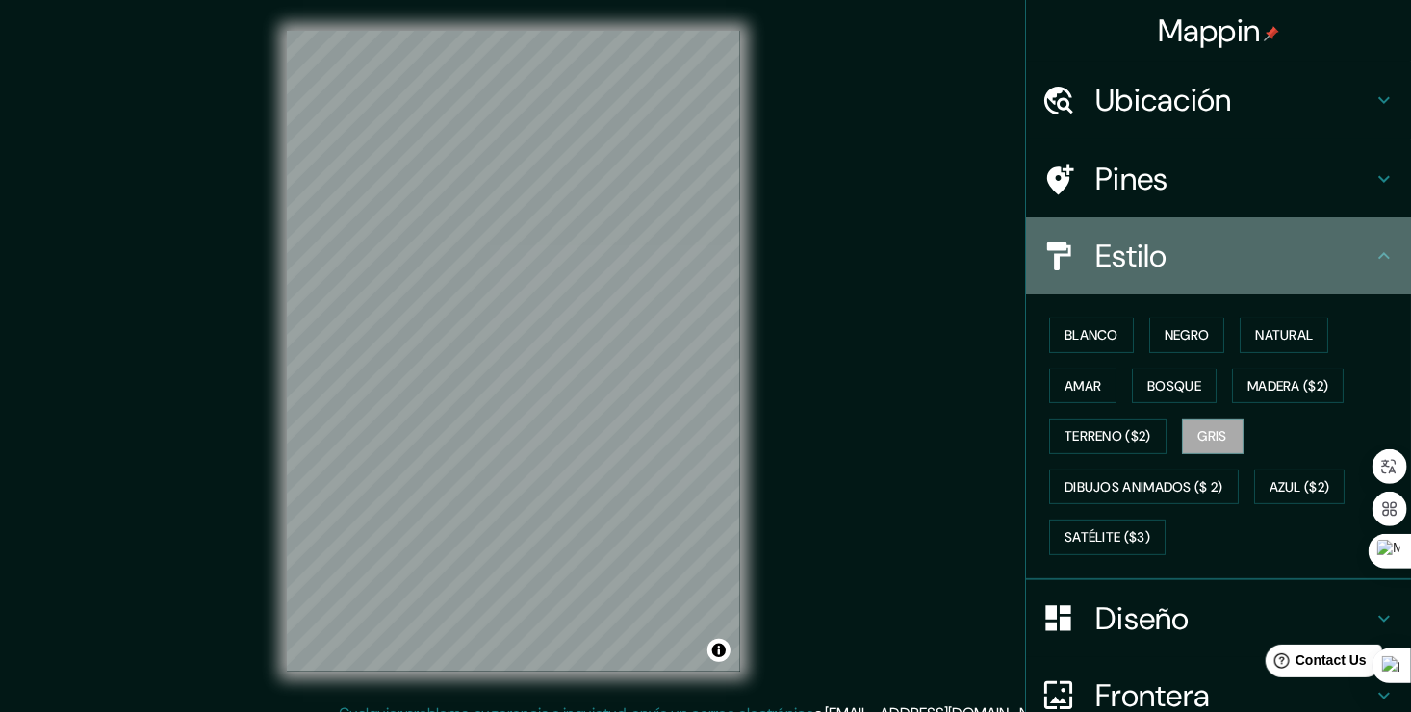
click at [1152, 266] on h4 "Estilo" at bounding box center [1234, 256] width 277 height 39
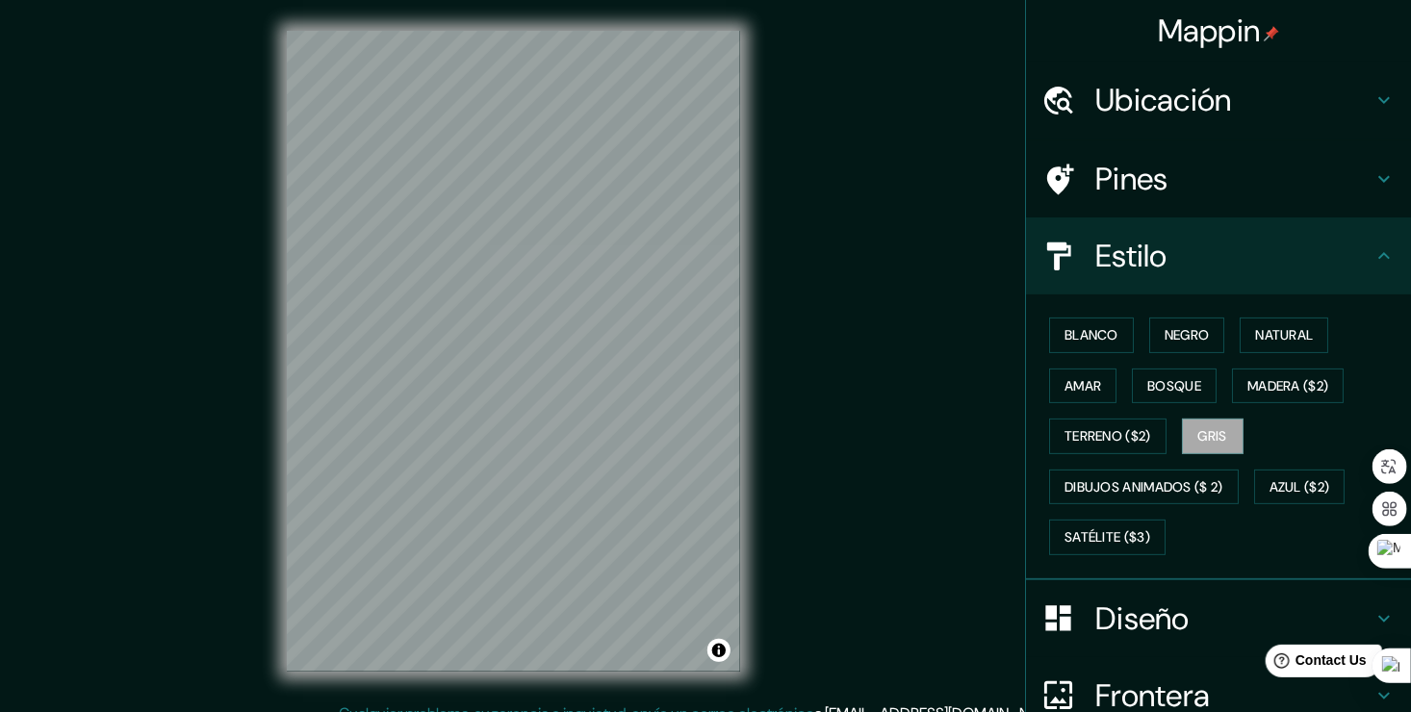
click at [1264, 618] on h4 "Diseño" at bounding box center [1234, 619] width 277 height 39
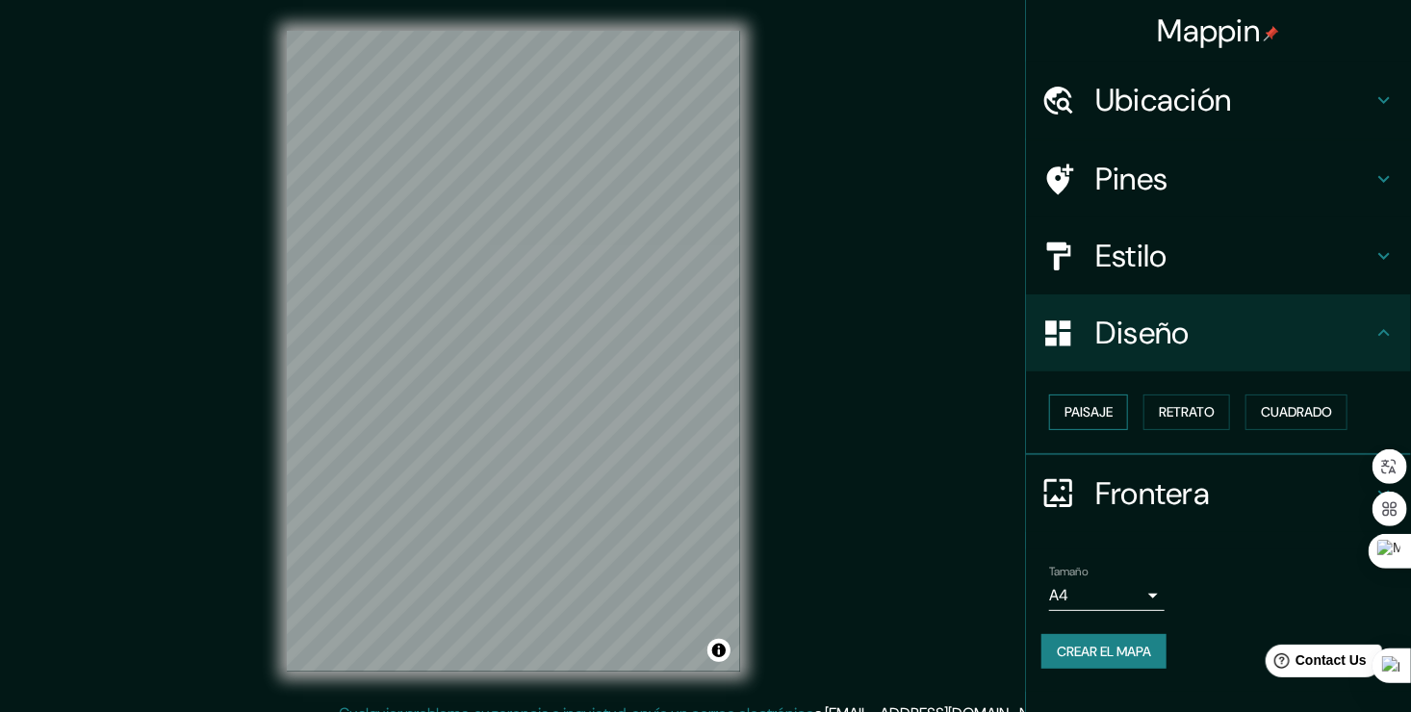
click at [1113, 413] on font "Paisaje" at bounding box center [1089, 413] width 48 height 24
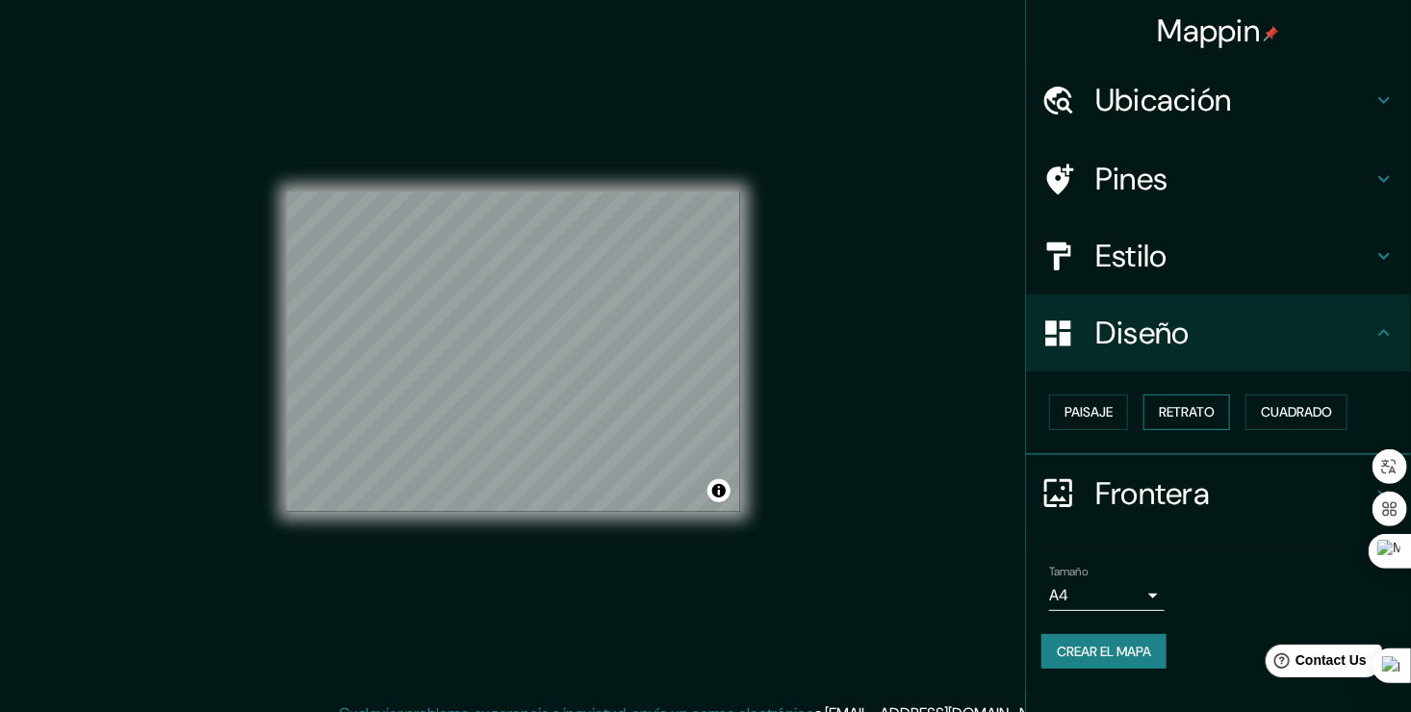
click at [1163, 418] on font "Retrato" at bounding box center [1187, 413] width 56 height 24
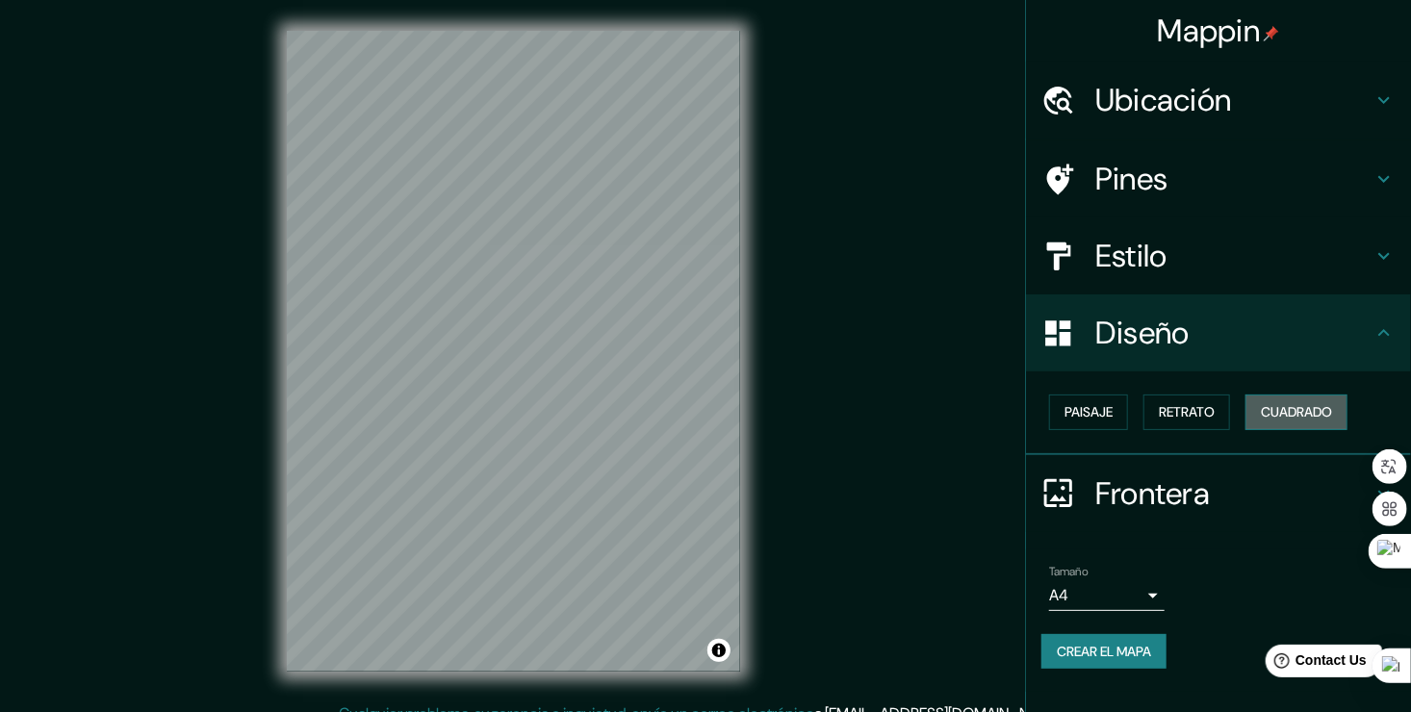
click at [1257, 407] on button "Cuadrado" at bounding box center [1297, 413] width 102 height 36
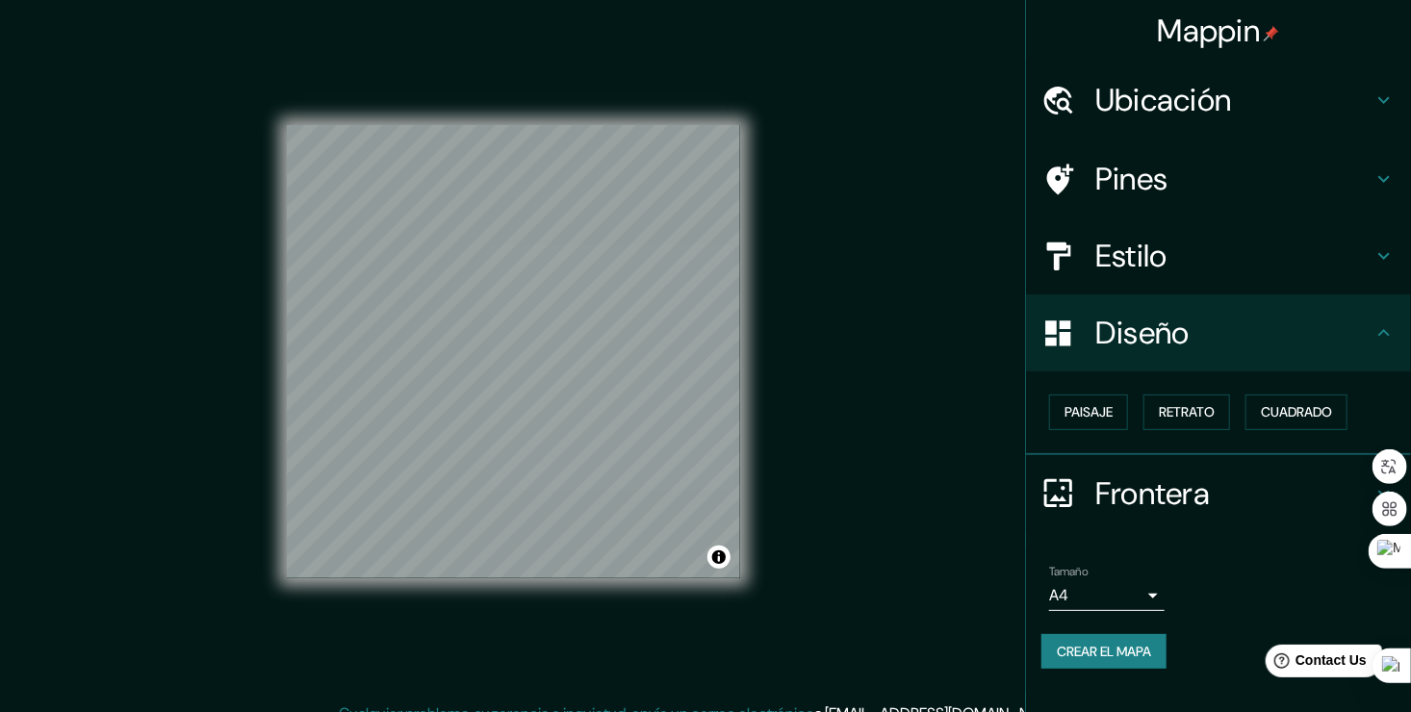
click at [1266, 357] on div "Diseño" at bounding box center [1218, 333] width 385 height 77
click at [1381, 329] on icon at bounding box center [1384, 333] width 23 height 23
click at [1173, 485] on h4 "Frontera" at bounding box center [1234, 494] width 277 height 39
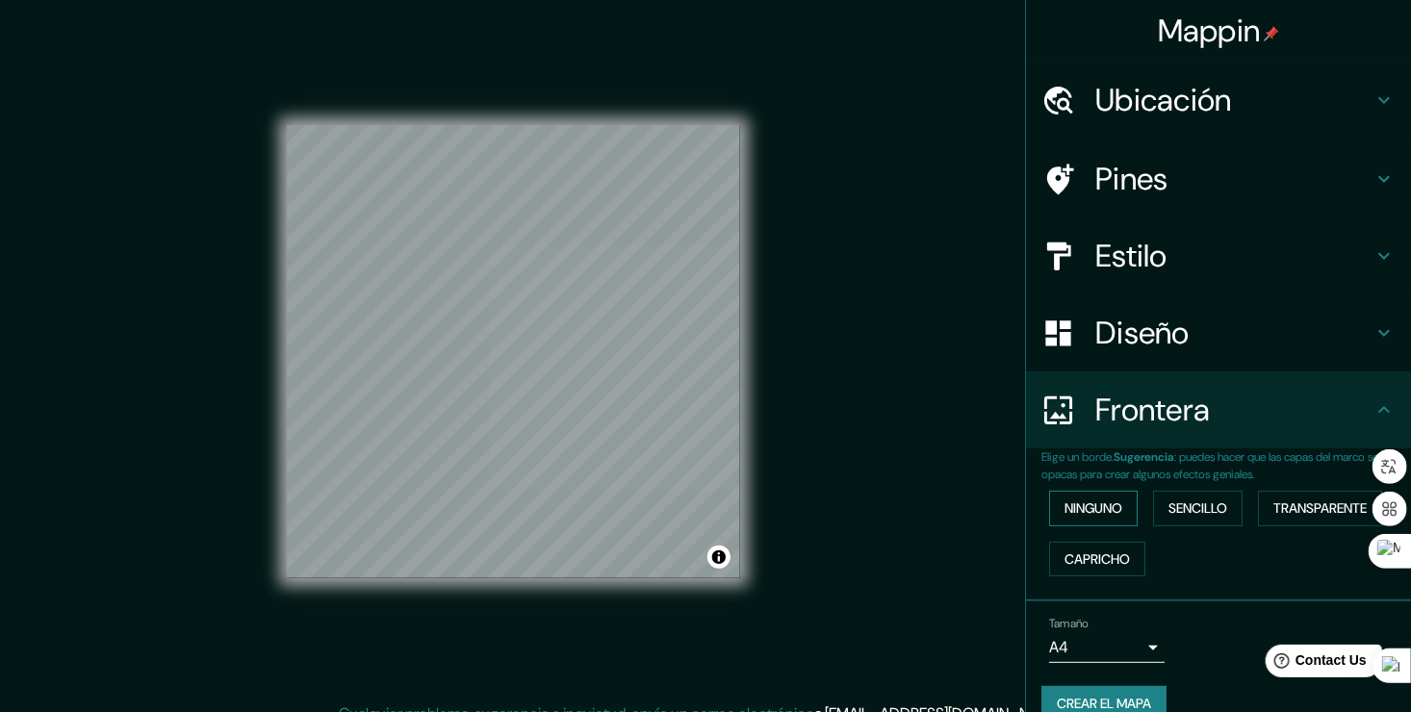
click at [1108, 519] on font "Ninguno" at bounding box center [1094, 509] width 58 height 24
click at [1179, 514] on font "Sencillo" at bounding box center [1198, 509] width 59 height 24
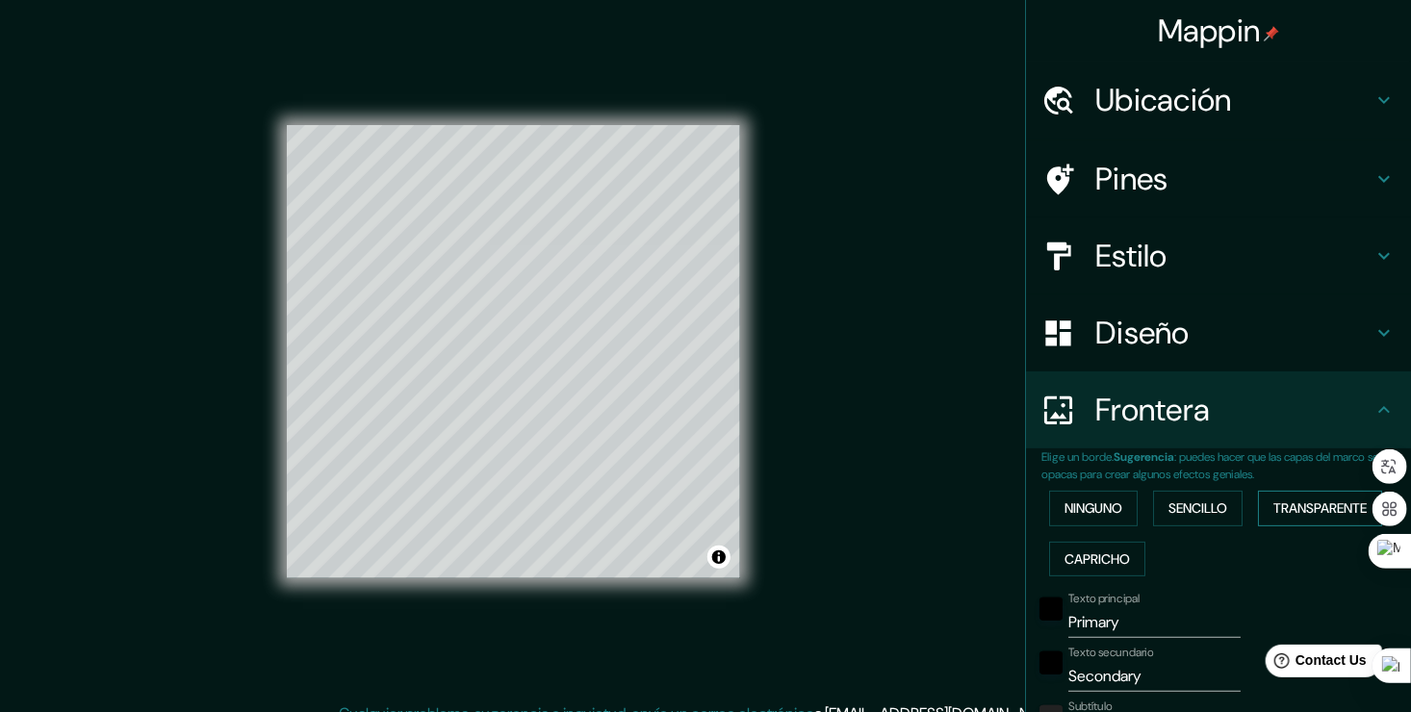
click at [1283, 512] on font "Transparente" at bounding box center [1320, 509] width 93 height 24
